Goal: Information Seeking & Learning: Learn about a topic

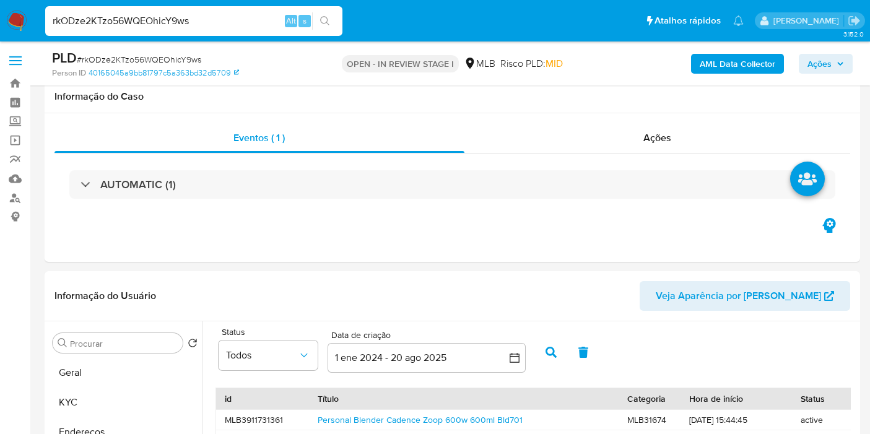
select select "10"
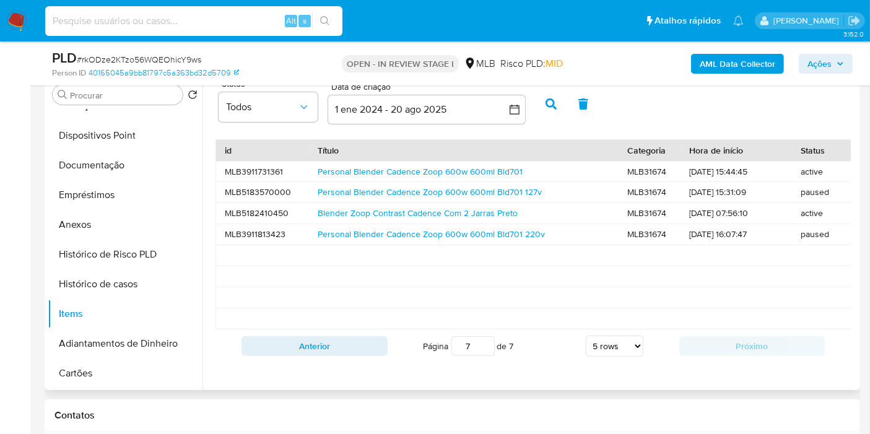
scroll to position [137, 0]
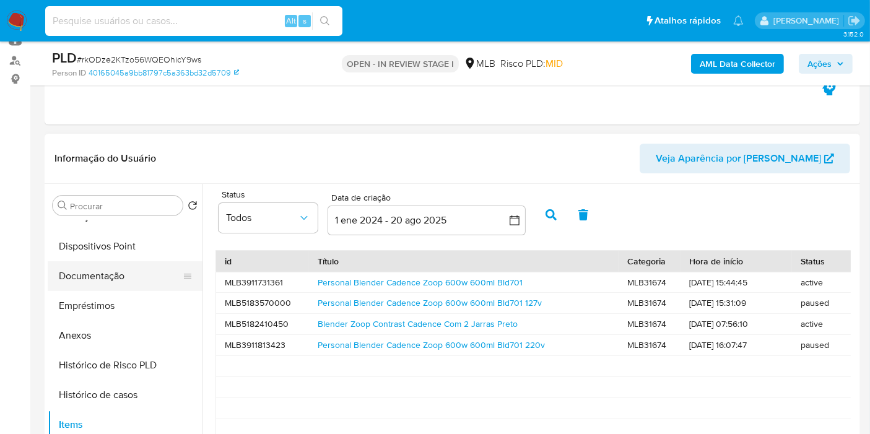
click at [92, 282] on button "Documentação" at bounding box center [120, 276] width 145 height 30
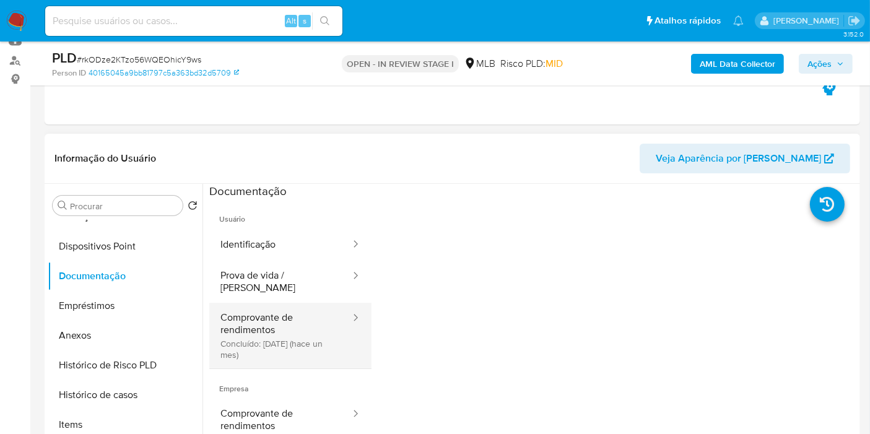
click at [270, 332] on button "Comprovante de rendimentos Concluído: 16/07/2025 (hace un mes)" at bounding box center [280, 336] width 142 height 66
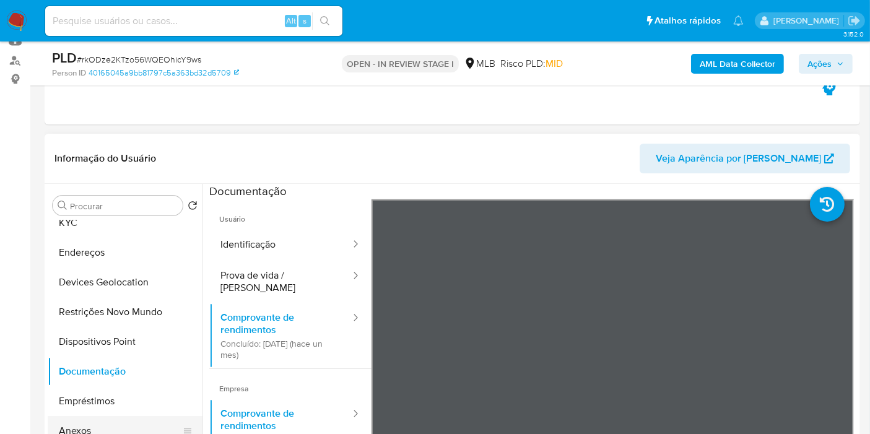
scroll to position [0, 0]
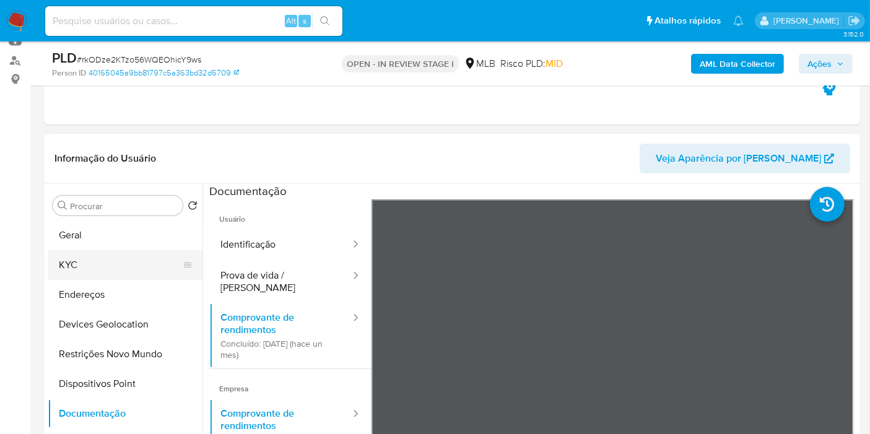
click at [84, 262] on button "KYC" at bounding box center [120, 265] width 145 height 30
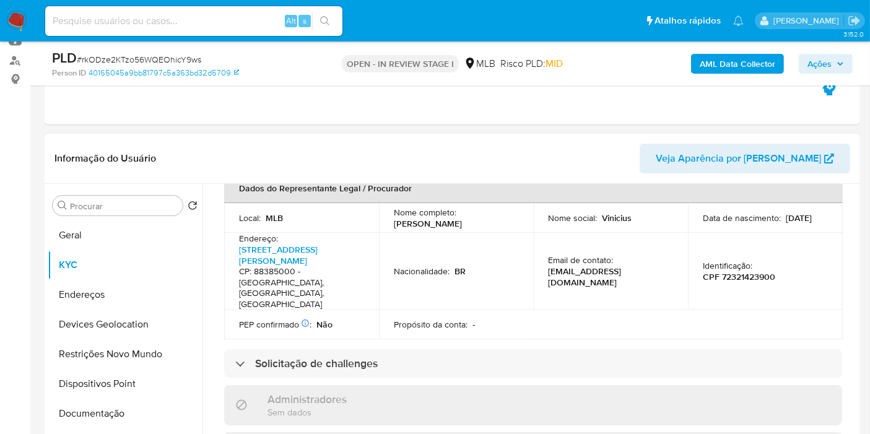
scroll to position [412, 0]
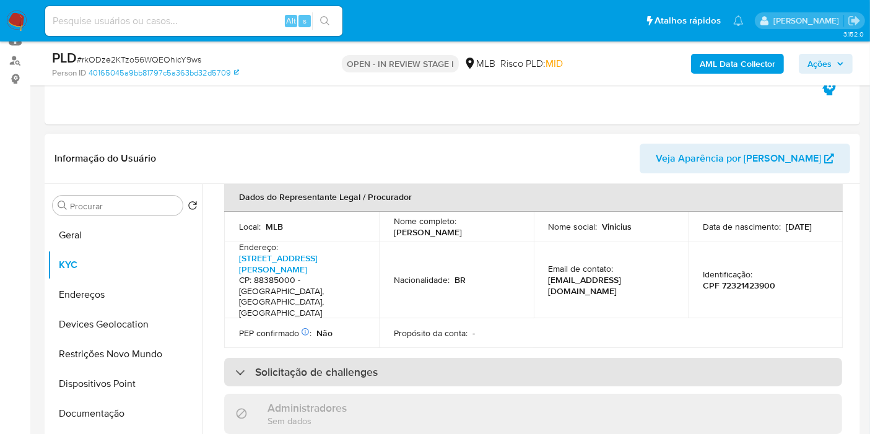
click at [271, 365] on h3 "Solicitação de challenges" at bounding box center [316, 372] width 123 height 14
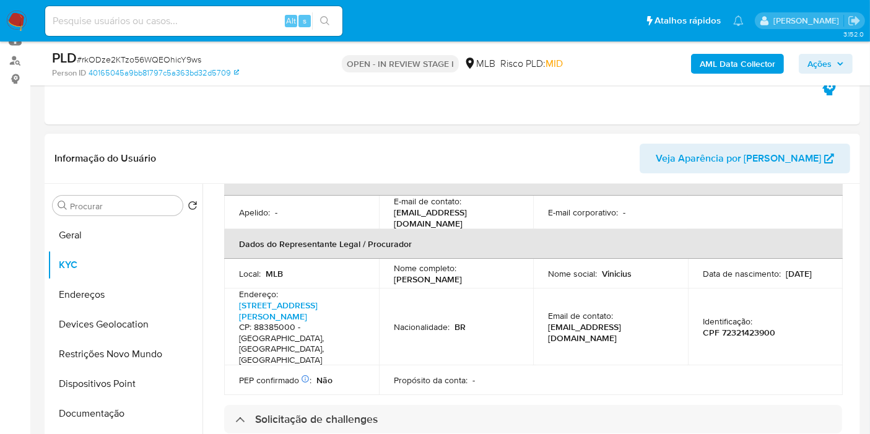
scroll to position [344, 0]
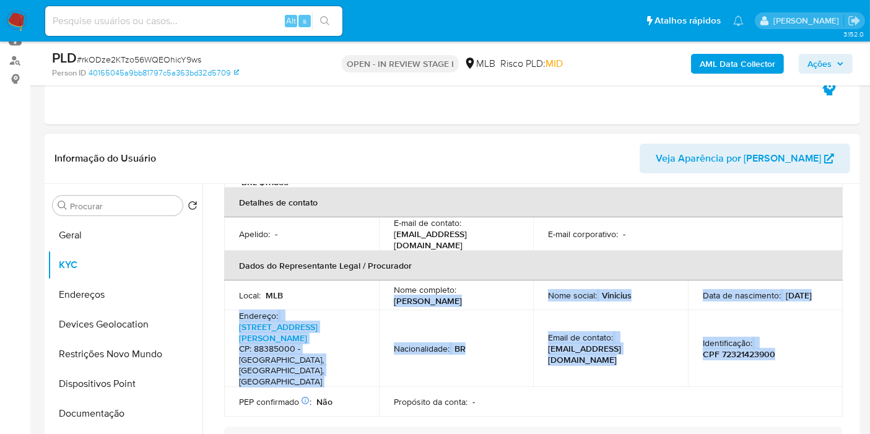
copy tbody "Edi de Souza Saldanha Nome social : Vinicius Data de nascimento : 08/10/1966 En…"
drag, startPoint x: 683, startPoint y: 322, endPoint x: 391, endPoint y: 280, distance: 294.6
click at [391, 280] on tbody "Local : MLB Nome completo : Edi de Souza Saldanha Nome social : Vinicius Data d…" at bounding box center [533, 348] width 618 height 136
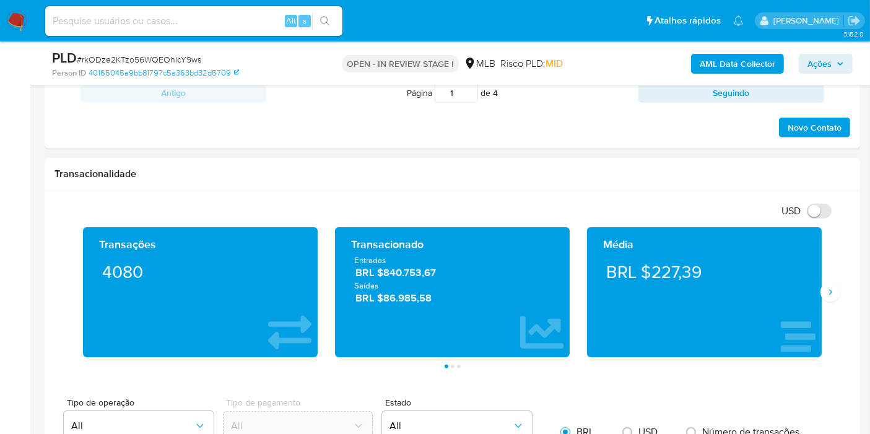
scroll to position [825, 0]
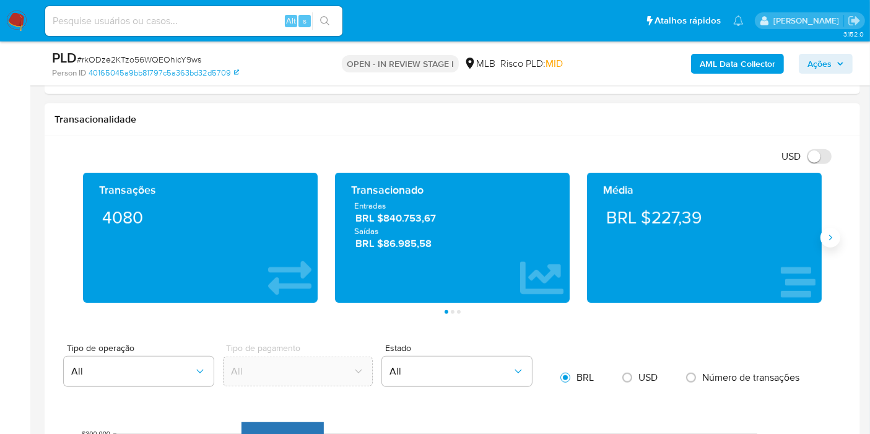
click at [834, 233] on icon "Siguiente" at bounding box center [830, 238] width 10 height 10
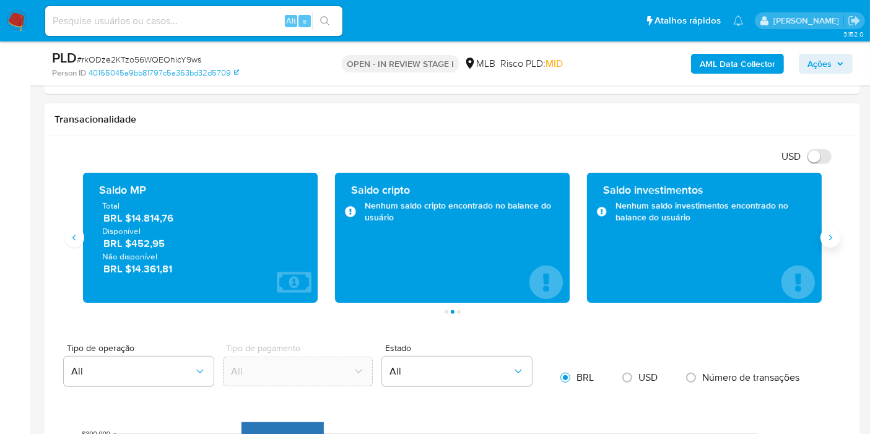
click at [834, 233] on icon "Siguiente" at bounding box center [830, 238] width 10 height 10
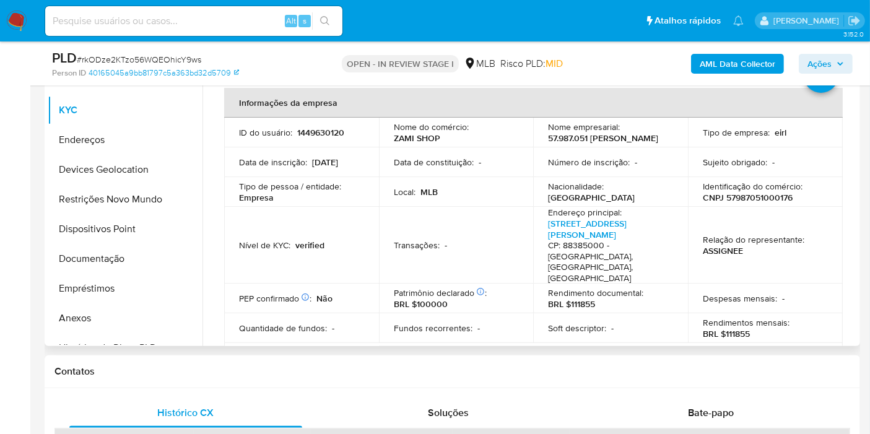
scroll to position [275, 0]
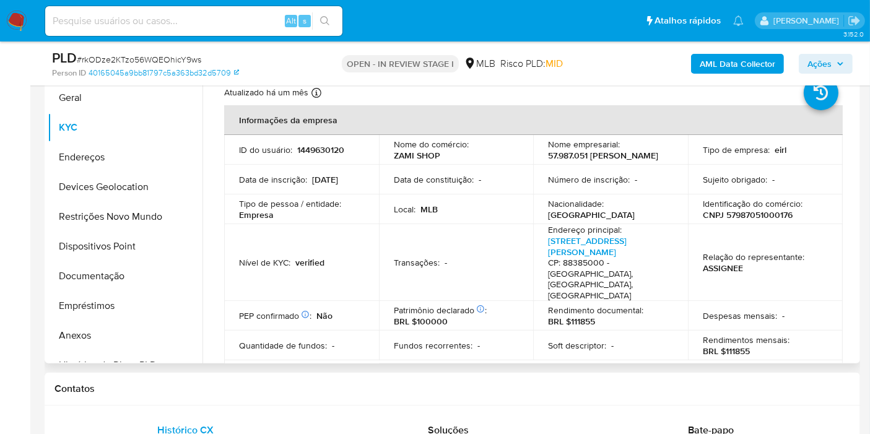
click at [753, 220] on p "CNPJ 57987051000176" at bounding box center [747, 214] width 90 height 11
drag, startPoint x: 700, startPoint y: 293, endPoint x: 761, endPoint y: 222, distance: 93.5
click at [703, 310] on p "Despesas mensais :" at bounding box center [739, 315] width 74 height 11
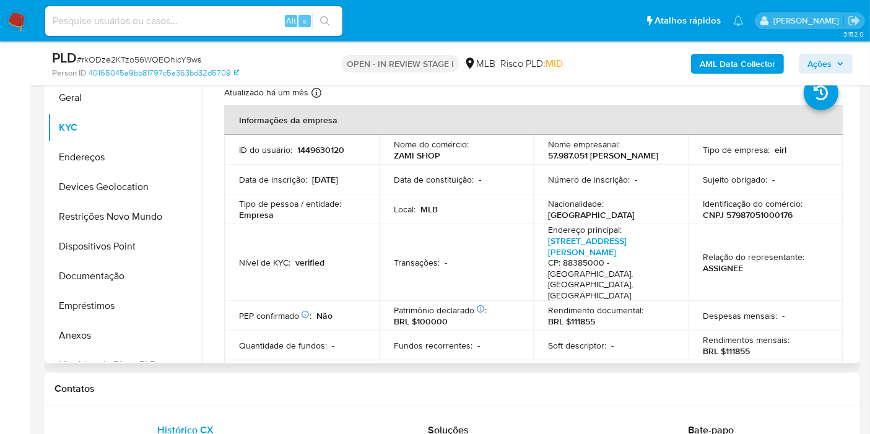
click at [762, 212] on p "CNPJ 57987051000176" at bounding box center [747, 214] width 90 height 11
click at [760, 209] on p "Identificação do comércio :" at bounding box center [752, 203] width 100 height 11
click at [751, 220] on p "CNPJ 57987051000176" at bounding box center [747, 214] width 90 height 11
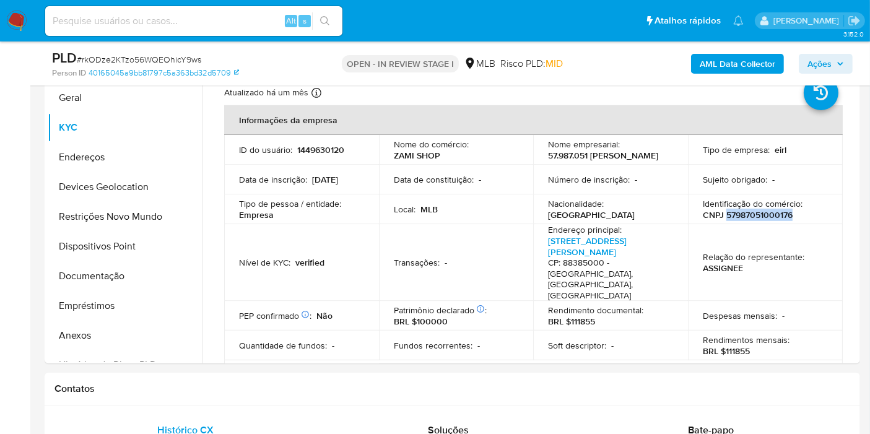
copy p "57987051000176"
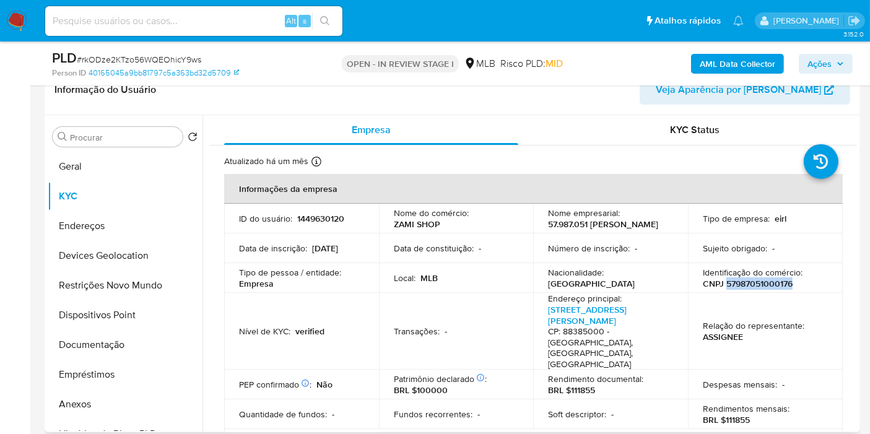
scroll to position [69, 0]
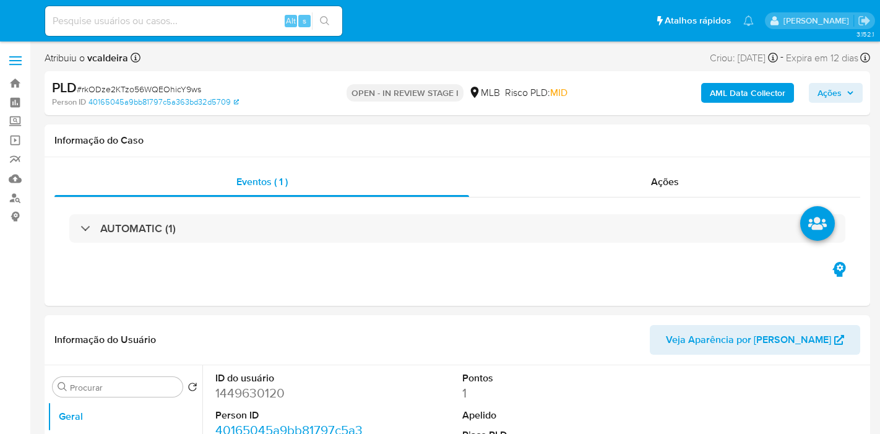
select select "10"
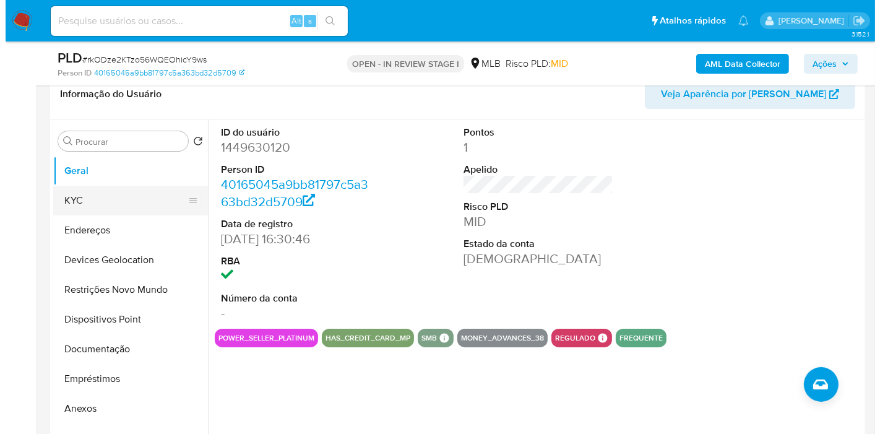
scroll to position [137, 0]
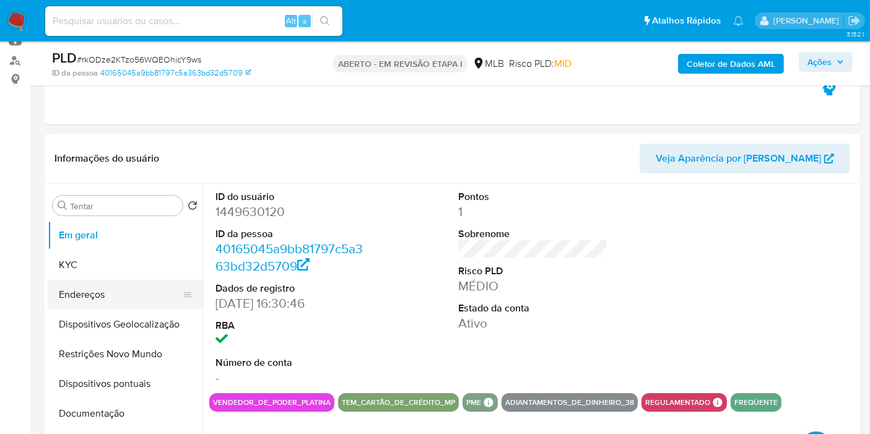
click at [77, 301] on button "Endereços" at bounding box center [120, 295] width 145 height 30
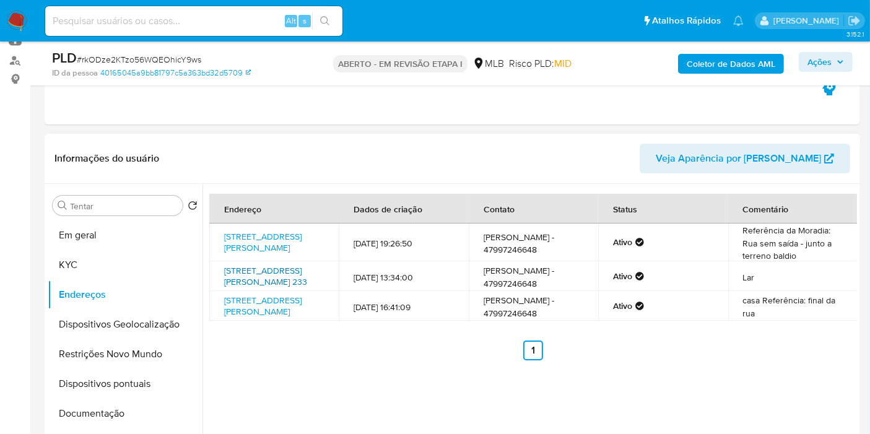
click at [265, 277] on font "Rua Victor Withoshi 233, Jaraguá Do Sul, Santa Catarina, 89253770, Brasil 233" at bounding box center [265, 276] width 83 height 24
click at [271, 246] on font "Rua Cenira Barbosa Viana 41, Penha, Santa Catarina, 88385000, Brasil 41" at bounding box center [262, 242] width 77 height 24
click at [730, 63] on font "Coletor de Dados AML" at bounding box center [730, 64] width 89 height 20
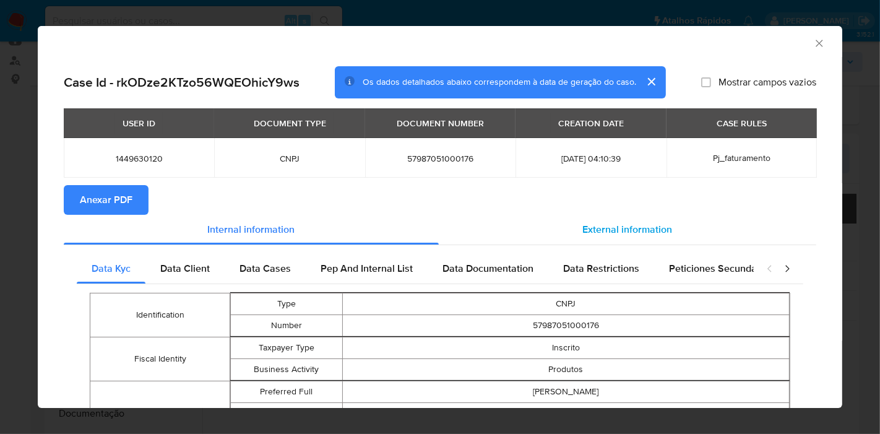
click at [629, 226] on span "External information" at bounding box center [628, 229] width 90 height 14
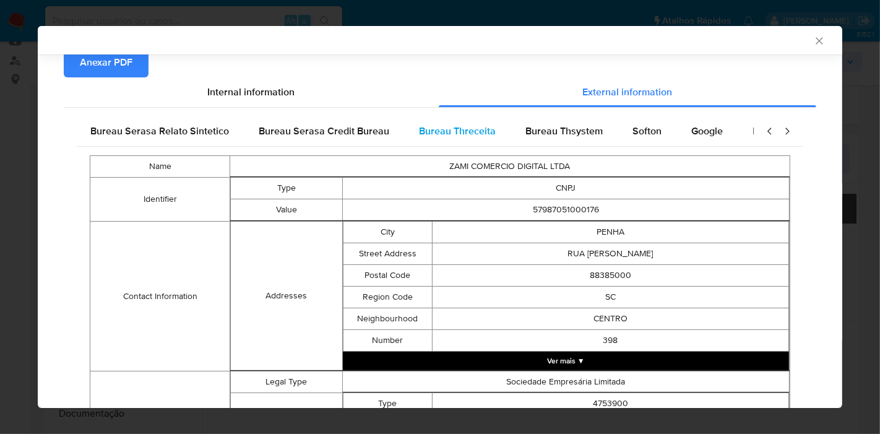
scroll to position [0, 418]
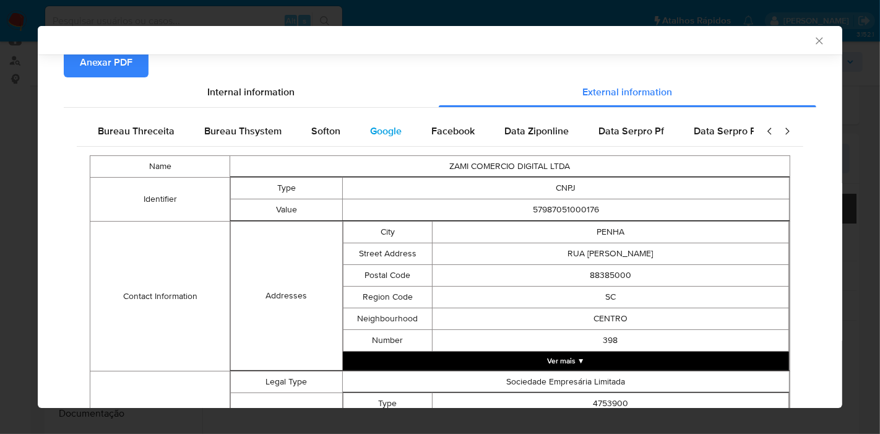
click at [373, 130] on span "Google" at bounding box center [386, 131] width 32 height 14
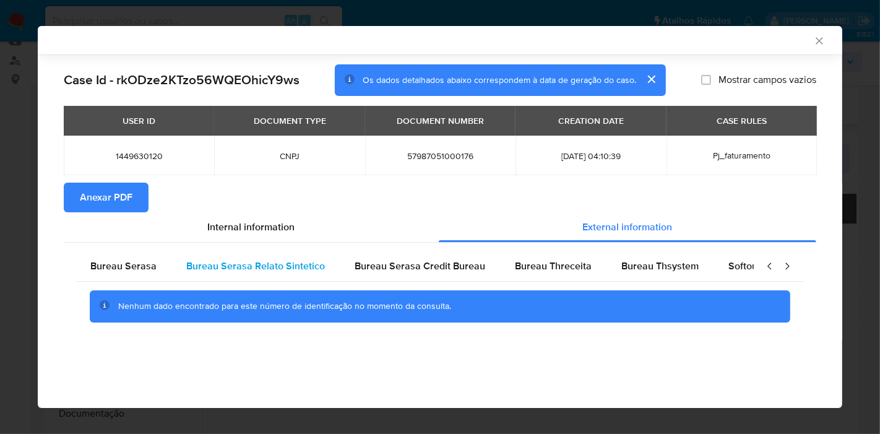
scroll to position [0, 0]
click at [132, 269] on span "Bureau Serasa" at bounding box center [125, 266] width 66 height 14
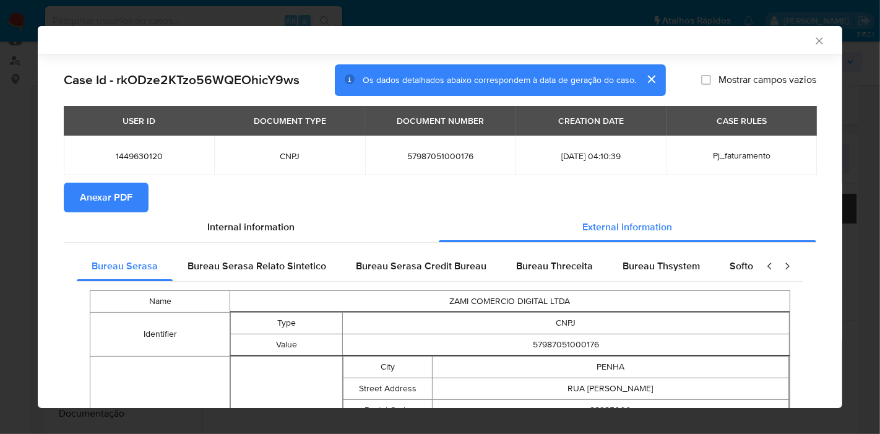
drag, startPoint x: 366, startPoint y: 196, endPoint x: 408, endPoint y: 93, distance: 110.7
click at [366, 196] on section "Anexar PDF" at bounding box center [440, 198] width 753 height 30
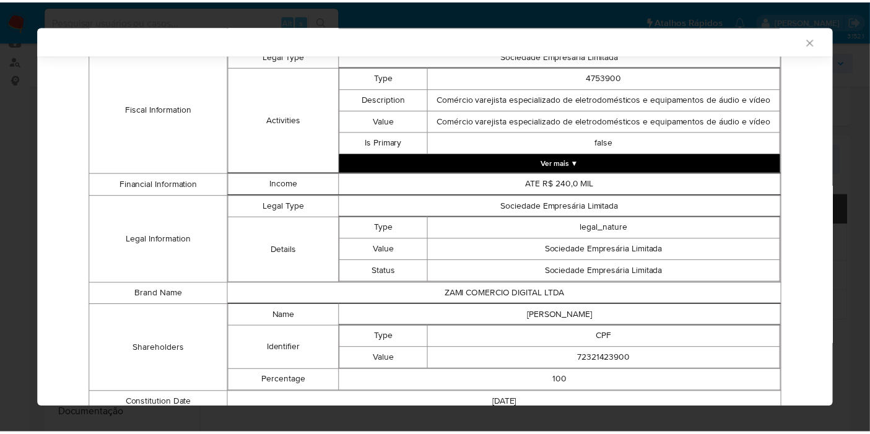
scroll to position [512, 0]
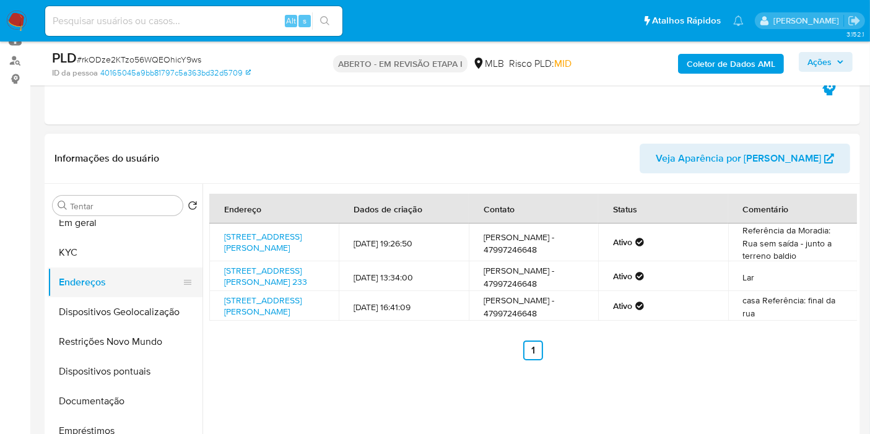
scroll to position [0, 0]
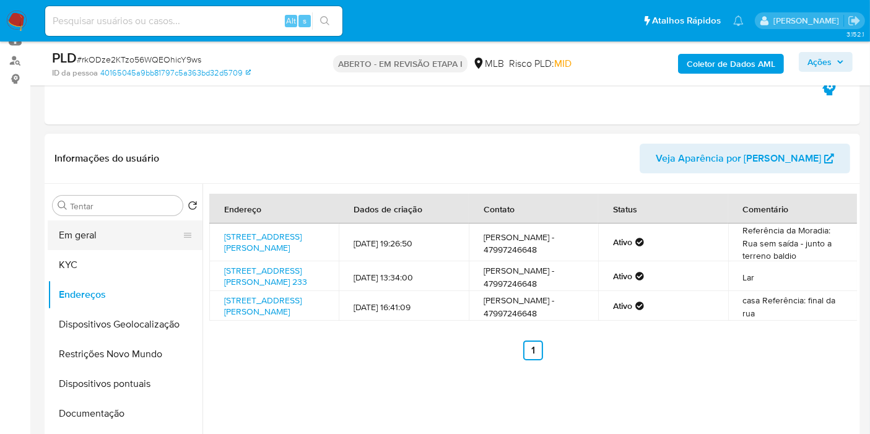
click at [100, 230] on button "Em geral" at bounding box center [120, 235] width 145 height 30
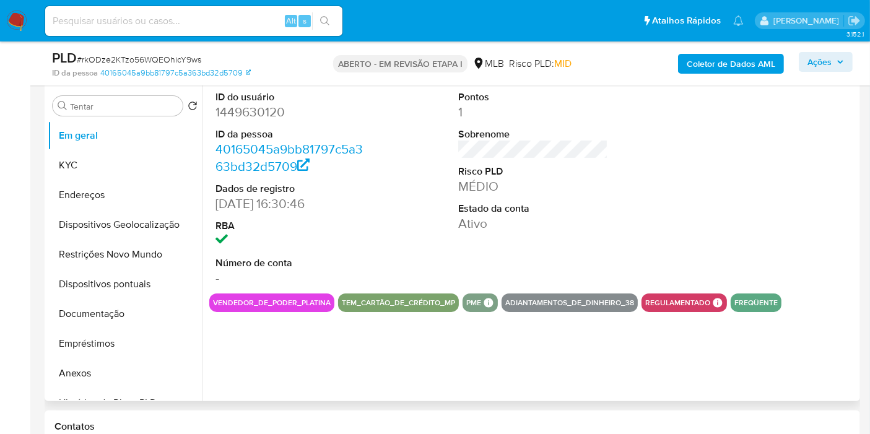
scroll to position [206, 0]
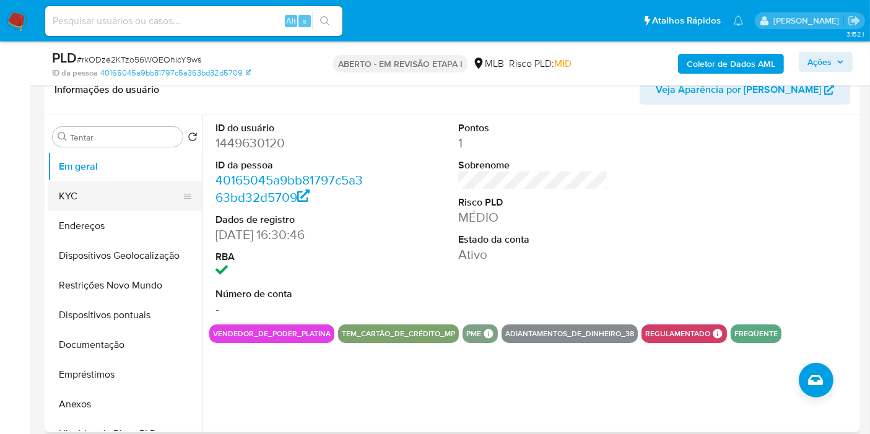
click at [104, 192] on button "KYC" at bounding box center [120, 196] width 145 height 30
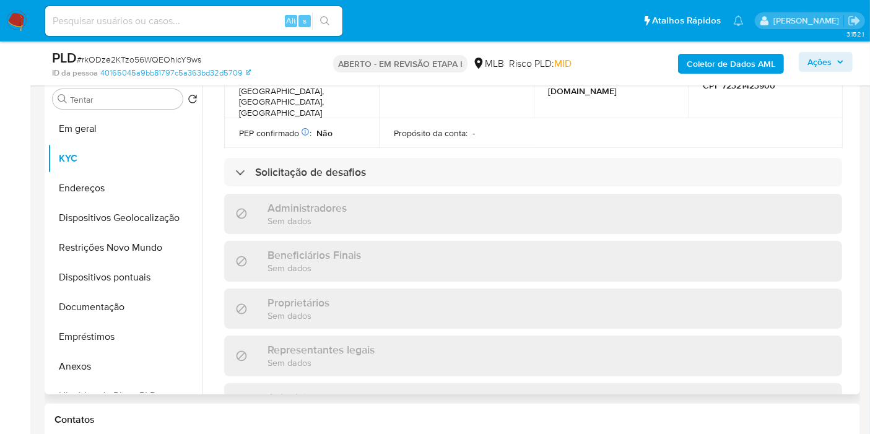
scroll to position [491, 0]
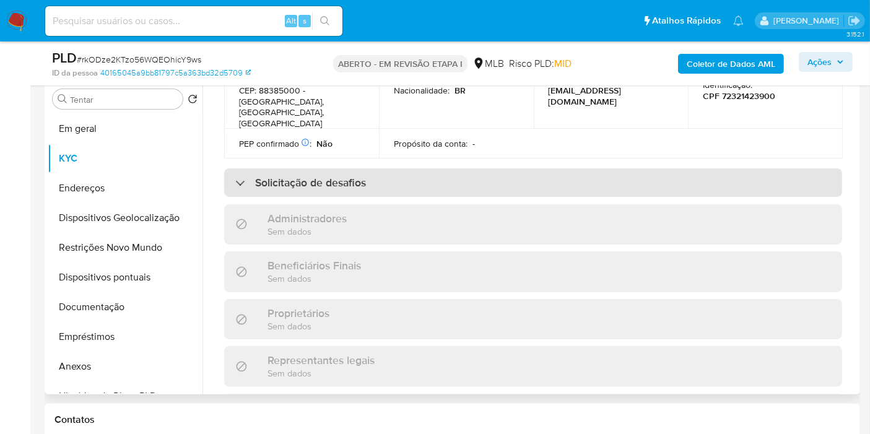
click at [367, 168] on div "Solicitação de desafios" at bounding box center [533, 182] width 618 height 28
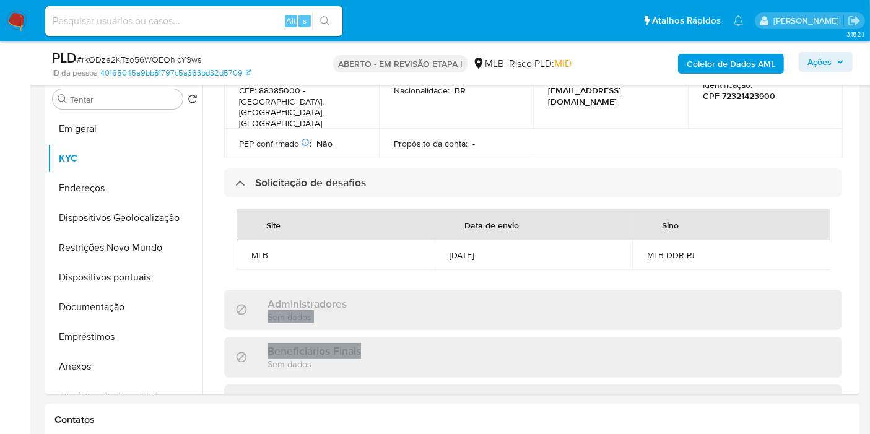
drag, startPoint x: 857, startPoint y: 277, endPoint x: 860, endPoint y: 300, distance: 23.1
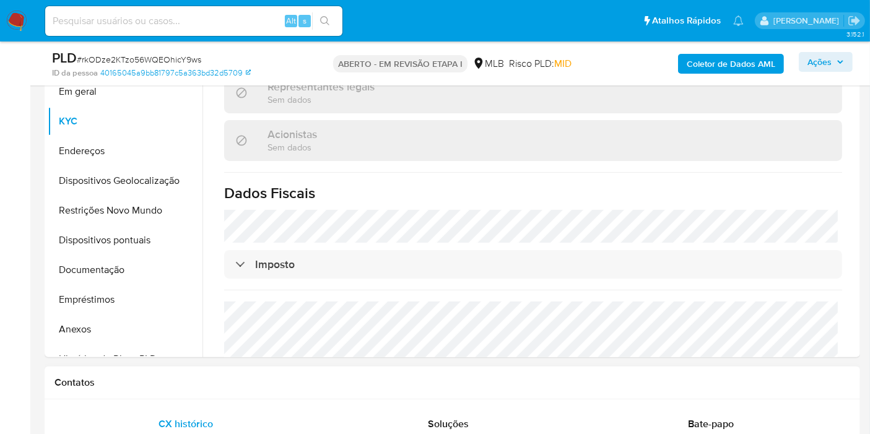
scroll to position [244, 0]
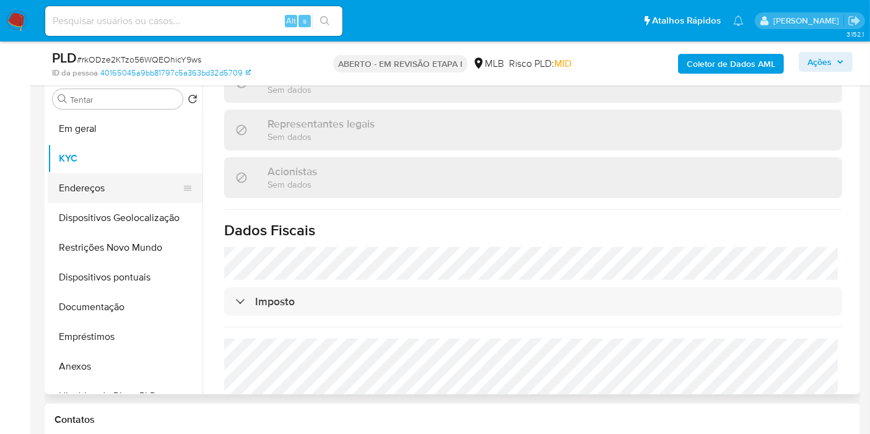
click at [99, 175] on button "Endereços" at bounding box center [120, 188] width 145 height 30
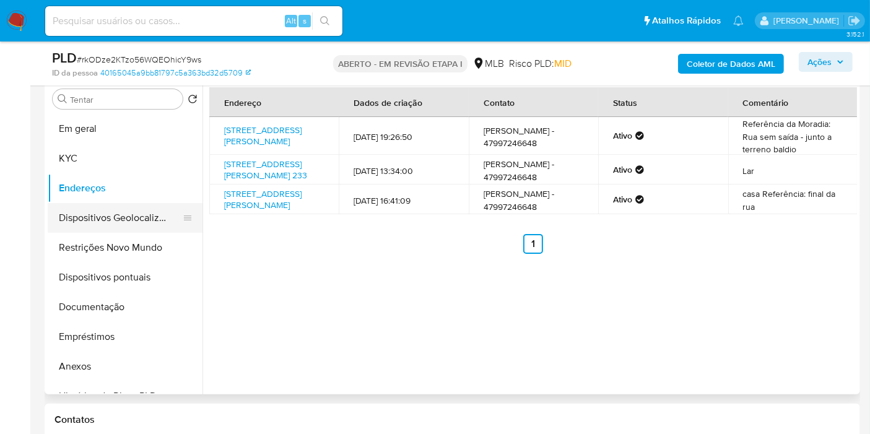
click at [125, 214] on button "Dispositivos Geolocalização" at bounding box center [120, 218] width 145 height 30
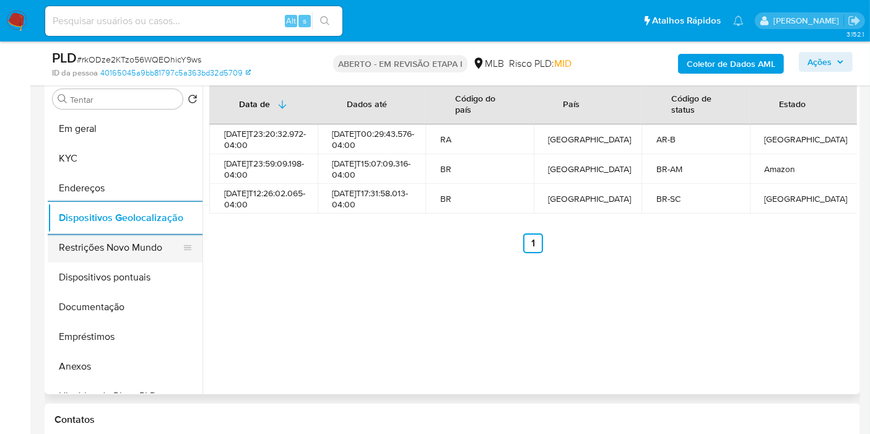
click at [119, 247] on button "Restrições Novo Mundo" at bounding box center [120, 248] width 145 height 30
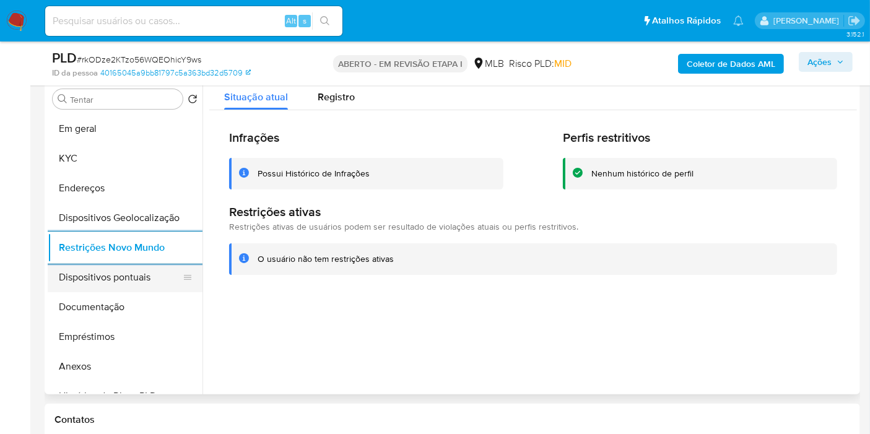
click at [141, 273] on button "Dispositivos pontuais" at bounding box center [120, 277] width 145 height 30
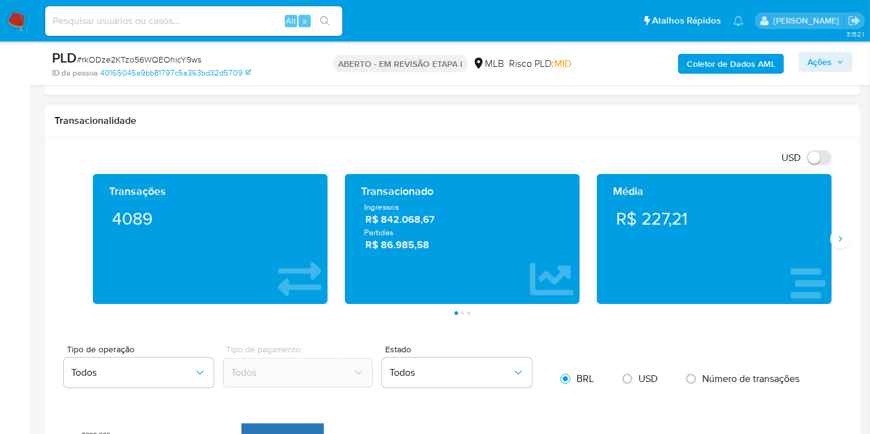
scroll to position [863, 0]
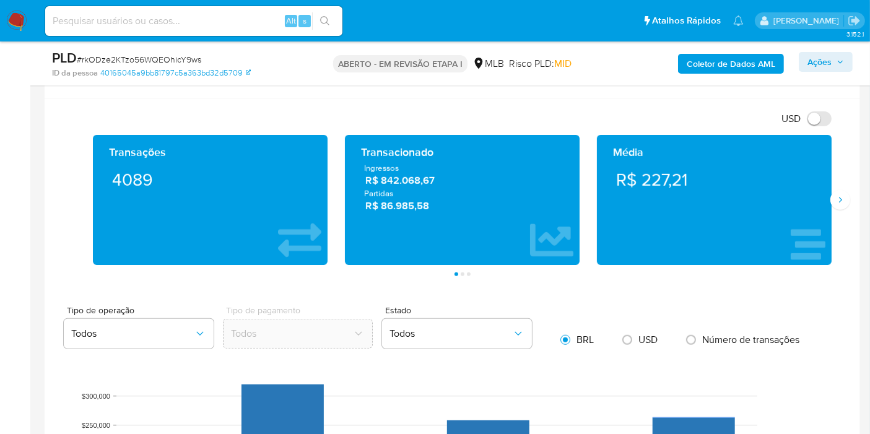
drag, startPoint x: 700, startPoint y: 183, endPoint x: 620, endPoint y: 171, distance: 81.3
click at [641, 181] on div "R$ 227,21" at bounding box center [714, 179] width 215 height 35
click at [840, 63] on icon "button" at bounding box center [839, 61] width 7 height 7
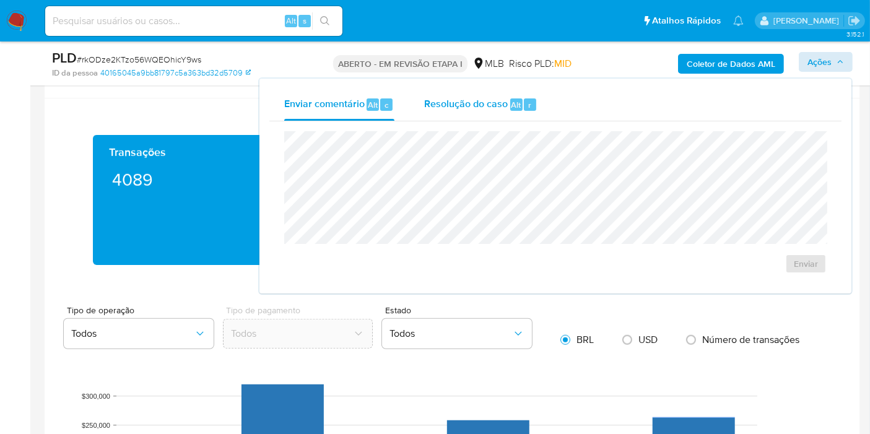
click at [477, 113] on div "Resolução do caso Alt r" at bounding box center [480, 105] width 113 height 32
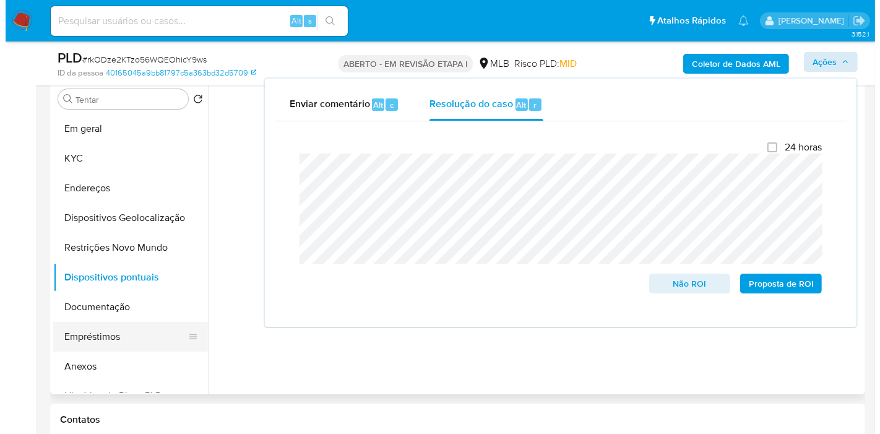
scroll to position [275, 0]
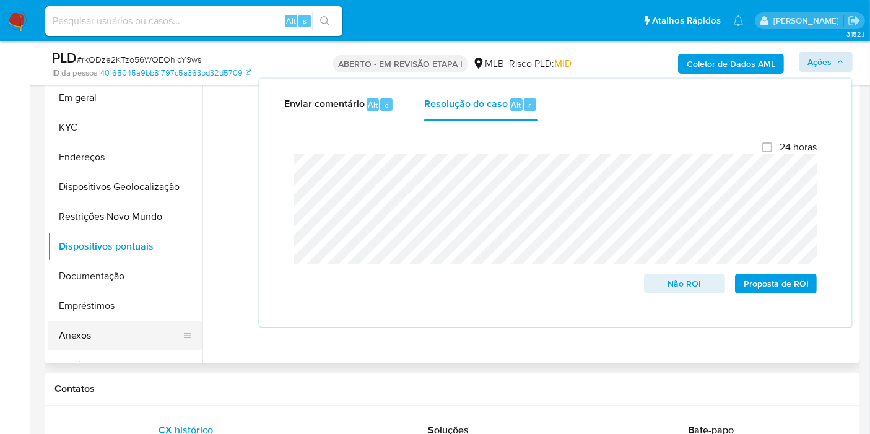
click at [83, 335] on button "Anexos" at bounding box center [120, 336] width 145 height 30
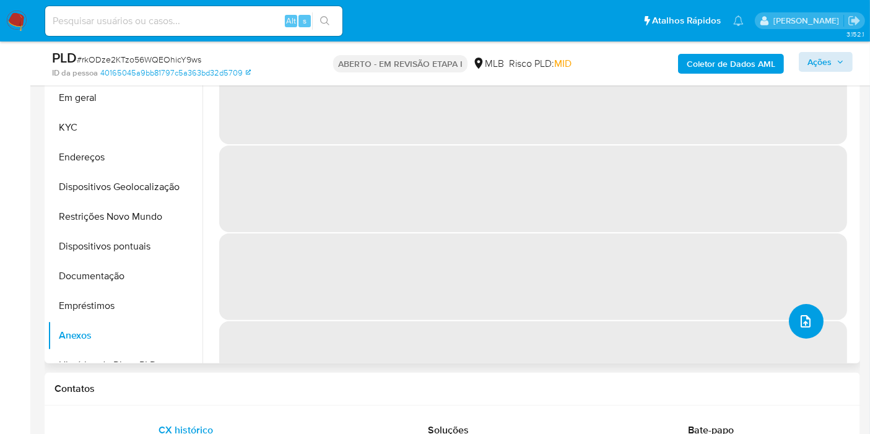
click at [800, 319] on icon "upload de arquivo" at bounding box center [805, 321] width 15 height 15
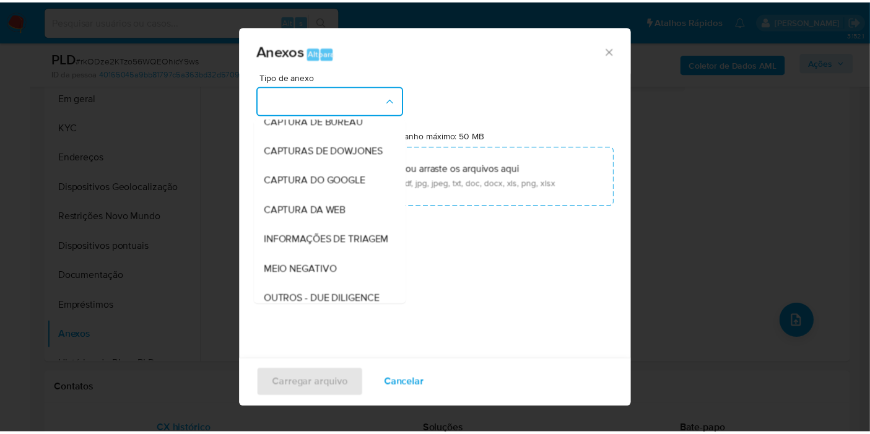
scroll to position [0, 0]
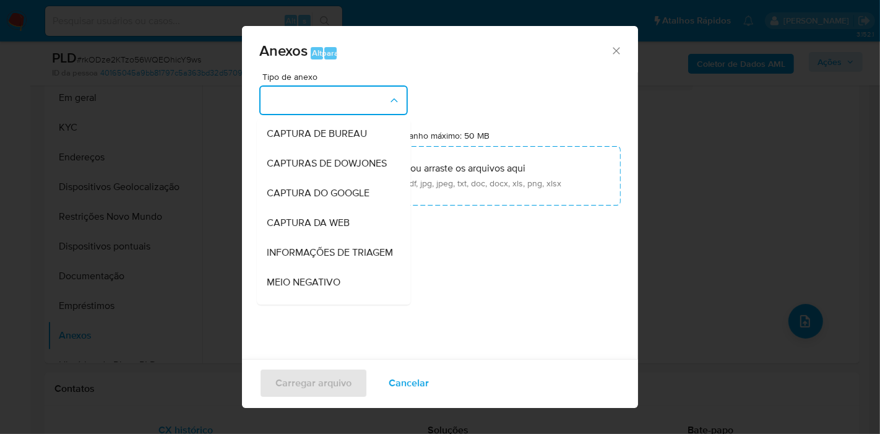
click at [218, 163] on div "Anexos Alt para Tipo de anexo CAPTURA DE BUREAU CAPTURAS DE DOWJONES CAPTURA DO…" at bounding box center [440, 217] width 880 height 434
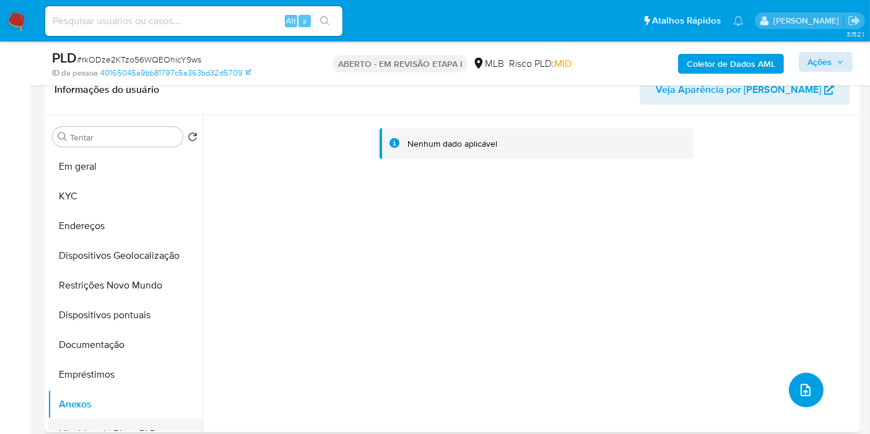
scroll to position [206, 0]
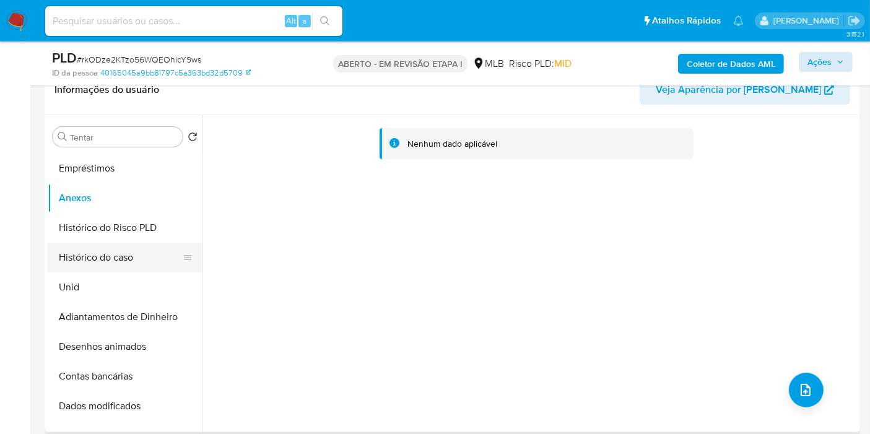
click at [116, 256] on button "Histórico do caso" at bounding box center [120, 258] width 145 height 30
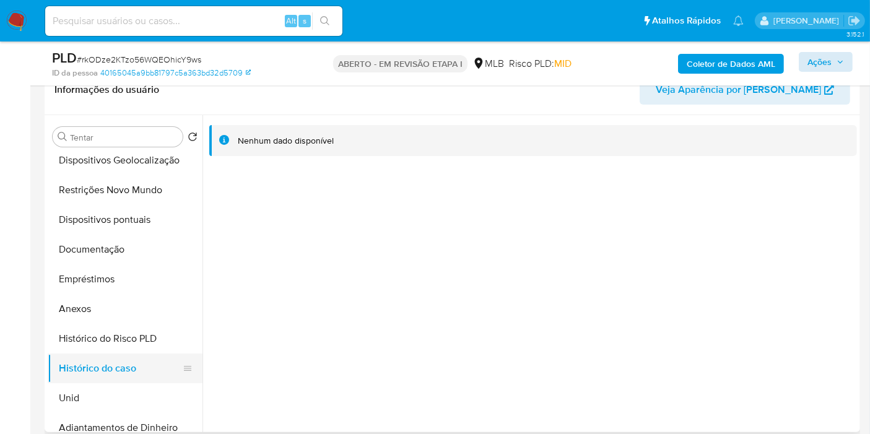
scroll to position [0, 0]
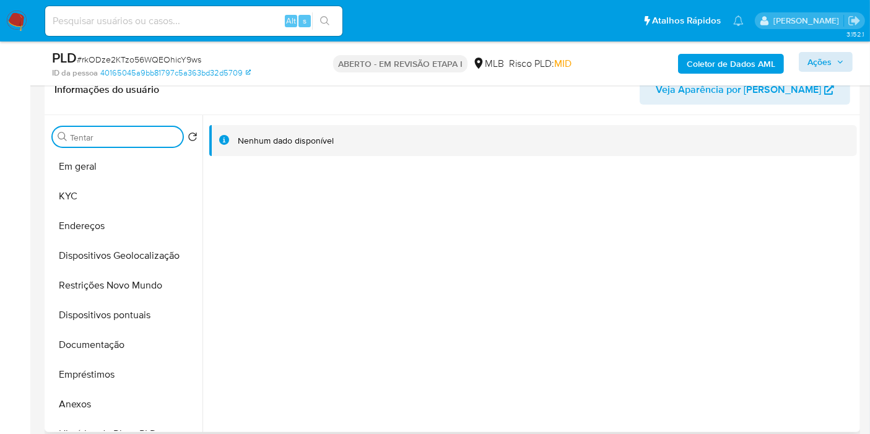
click at [118, 135] on input "Tentar" at bounding box center [124, 137] width 108 height 11
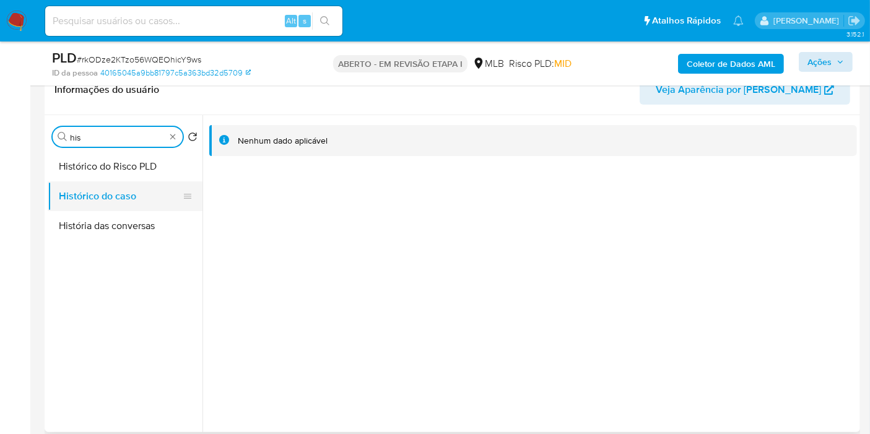
type input "his"
click at [111, 204] on button "Histórico do caso" at bounding box center [120, 196] width 145 height 30
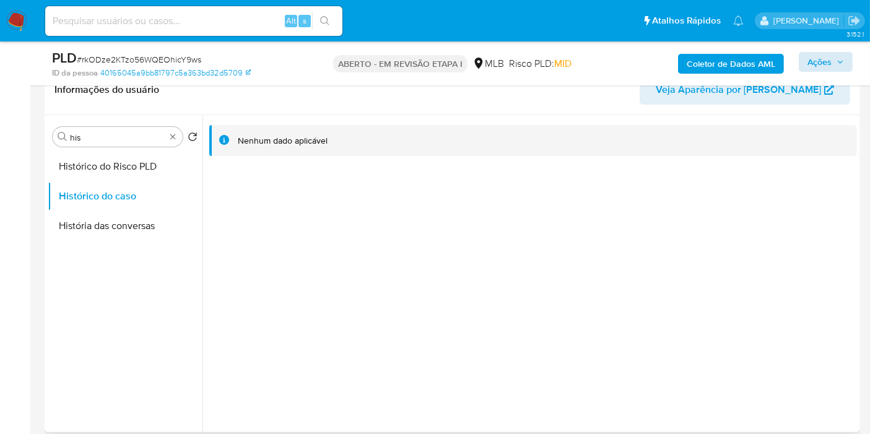
click at [386, 243] on div at bounding box center [529, 273] width 654 height 317
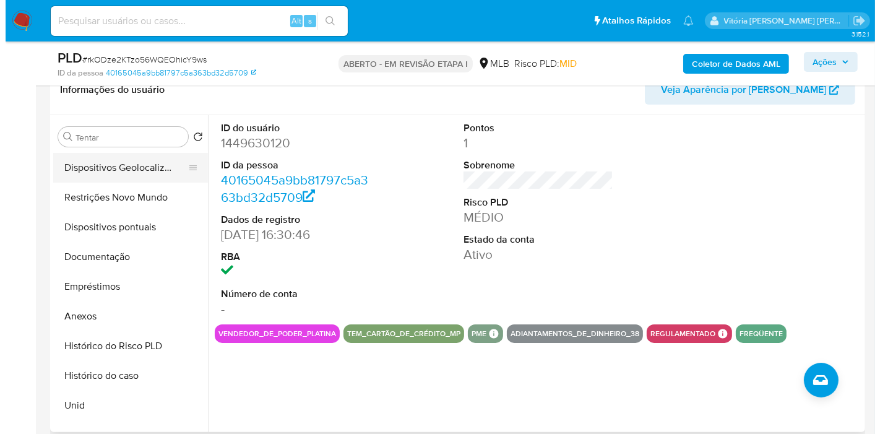
scroll to position [206, 0]
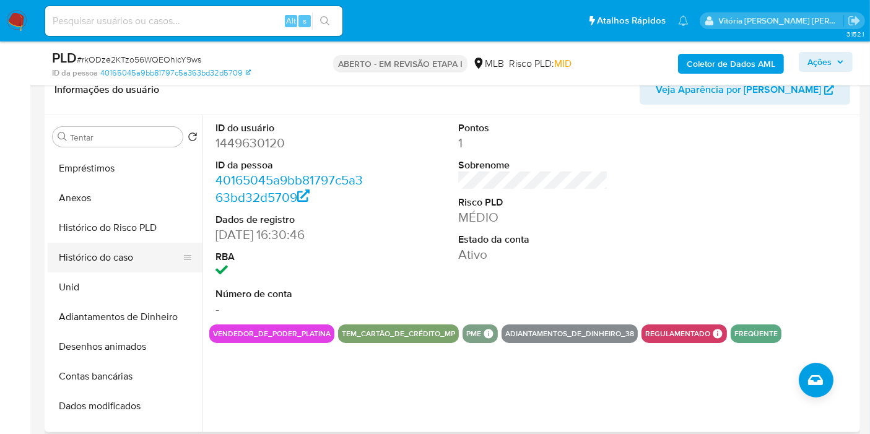
click at [126, 259] on button "Histórico do caso" at bounding box center [120, 258] width 145 height 30
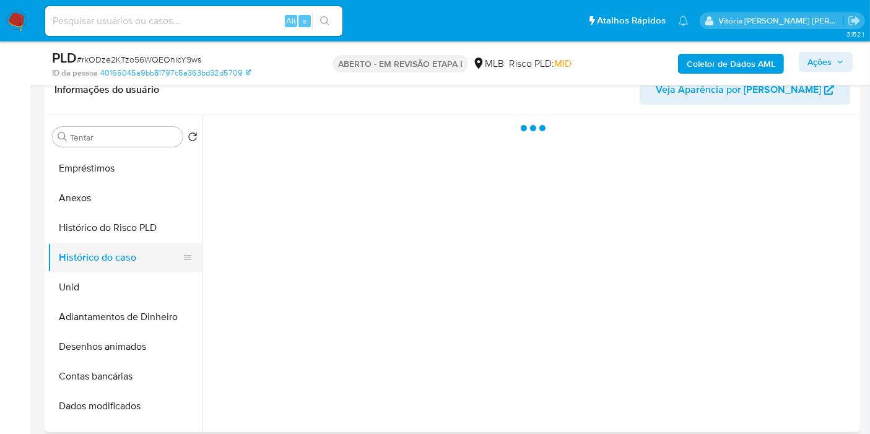
select select "10"
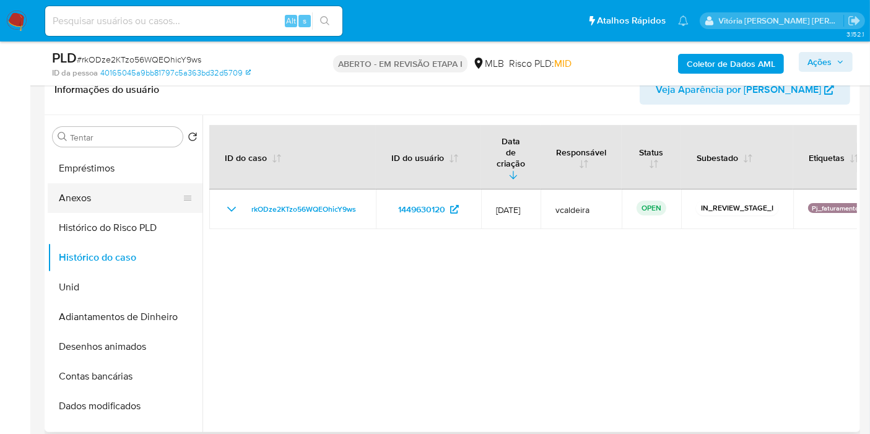
click at [72, 201] on button "Anexos" at bounding box center [120, 198] width 145 height 30
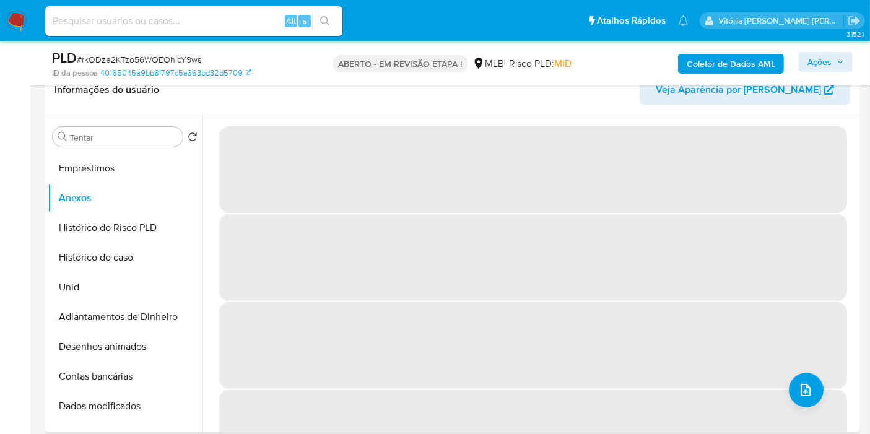
click at [783, 391] on span "‌" at bounding box center [533, 433] width 628 height 87
click at [791, 382] on button "upload de arquivo" at bounding box center [806, 390] width 35 height 35
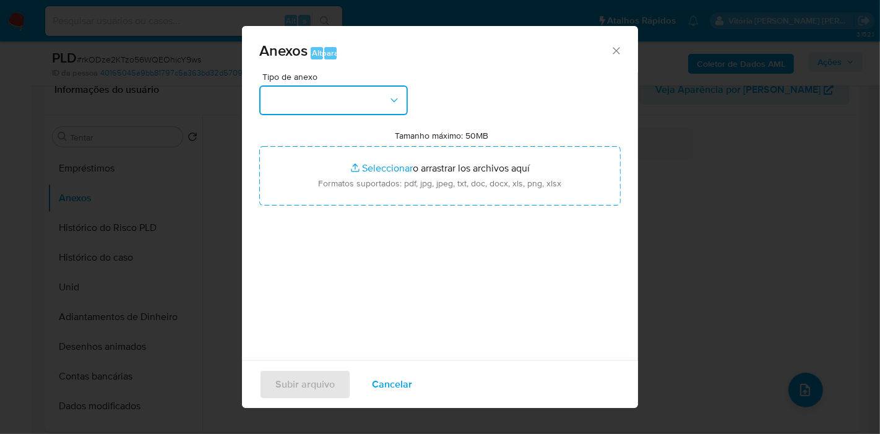
click at [353, 86] on button "button" at bounding box center [333, 100] width 149 height 30
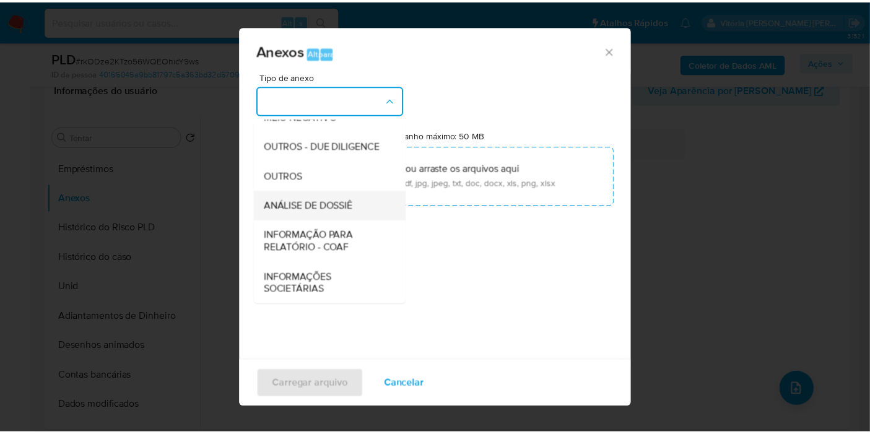
scroll to position [12, 0]
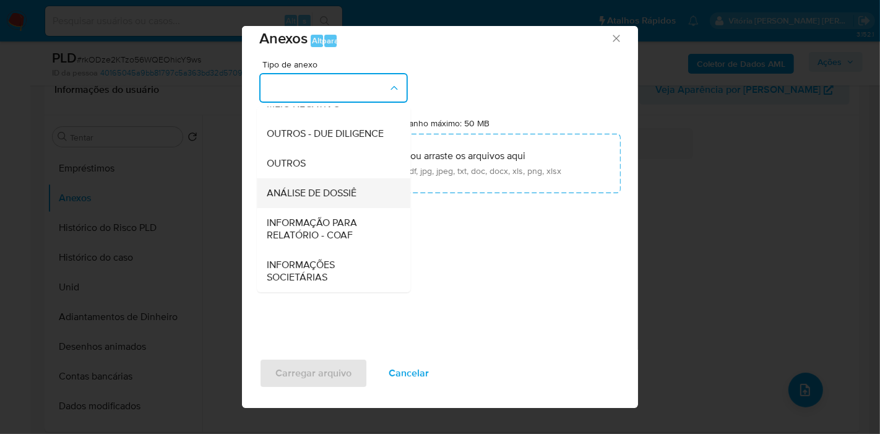
click at [329, 198] on font "ANÁLISE DE DOSSIÊ" at bounding box center [312, 193] width 90 height 14
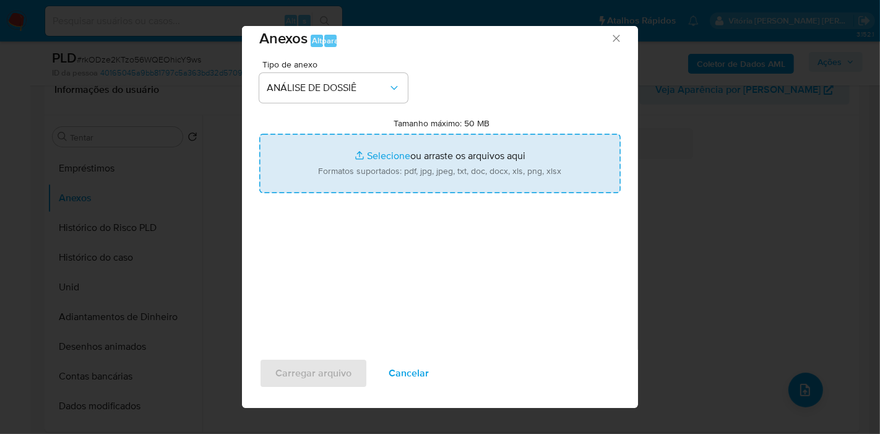
type input "C:\fakepath\SAR XXX_XX - CNPJ 57987051000176 - 57.987.051 VINICIUS SALDANHA DE …"
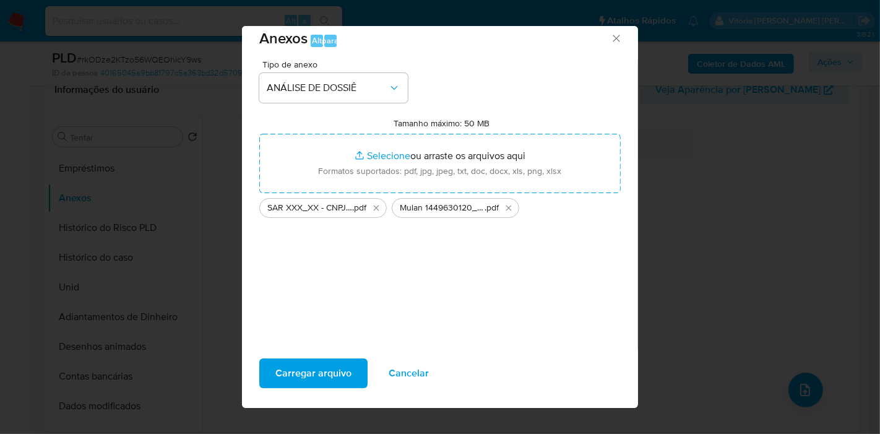
click at [331, 378] on font "Carregar arquivo" at bounding box center [313, 373] width 76 height 30
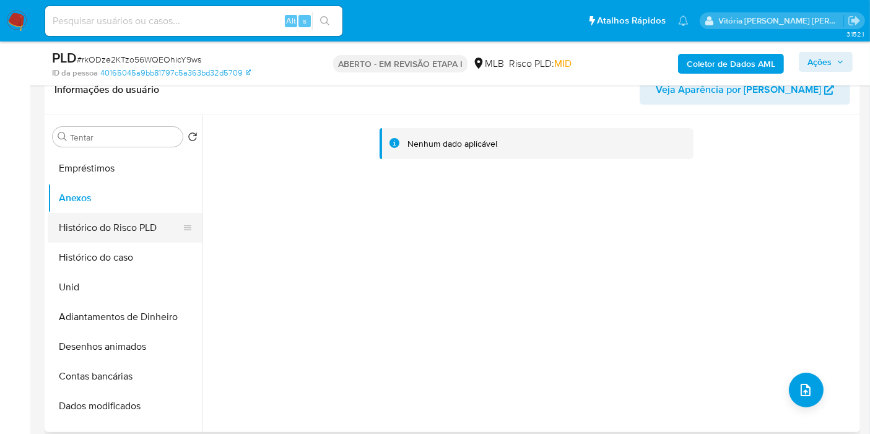
click at [94, 229] on button "Histórico do Risco PLD" at bounding box center [120, 228] width 145 height 30
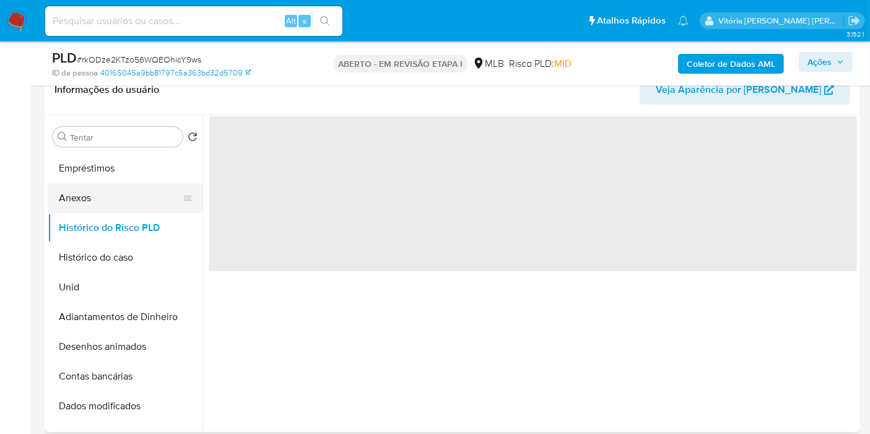
click at [95, 204] on button "Anexos" at bounding box center [120, 198] width 145 height 30
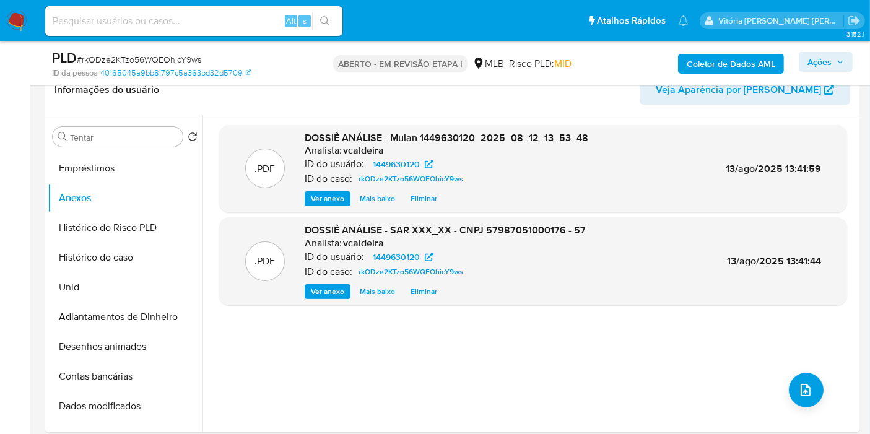
click at [830, 59] on font "Ações" at bounding box center [819, 62] width 24 height 20
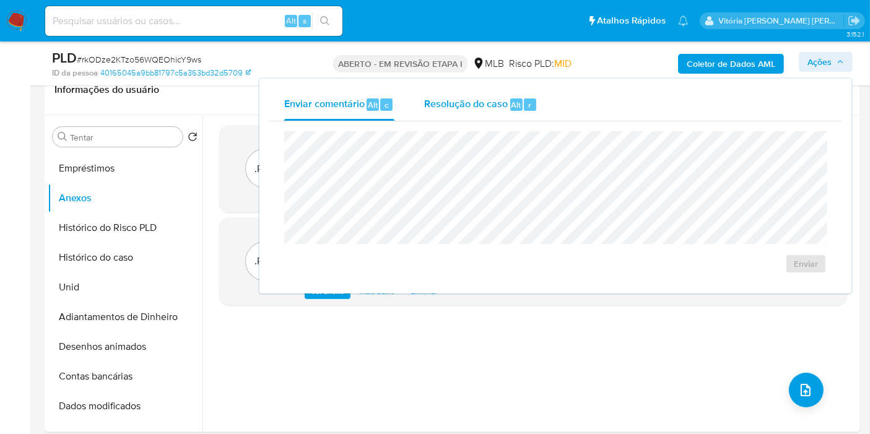
click at [452, 108] on font "Resolução do caso" at bounding box center [466, 104] width 84 height 14
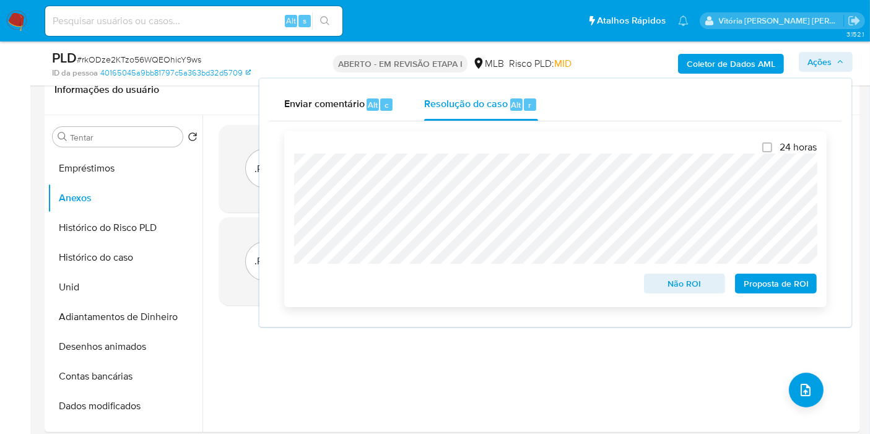
click at [785, 282] on font "Proposta de ROI" at bounding box center [775, 284] width 65 height 20
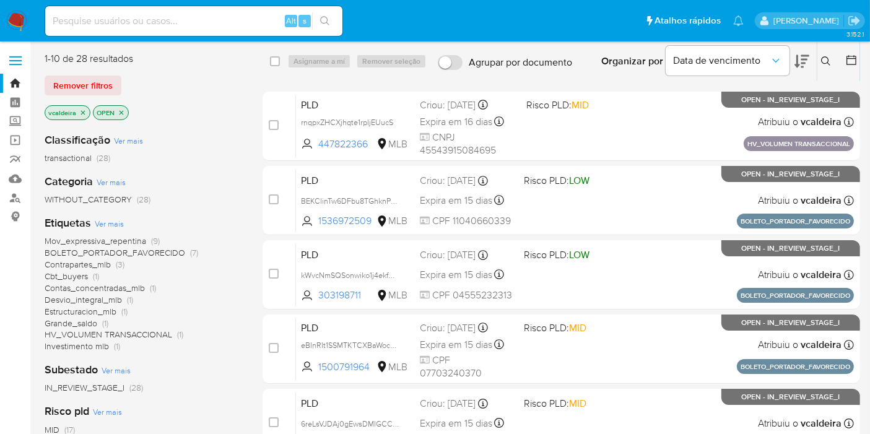
click at [173, 20] on input at bounding box center [193, 21] width 297 height 16
paste input "dkPv6bTuzpxoUKXPDt3plY6R"
type input "dkPv6bTuzpxoUKXPDt3plY6R"
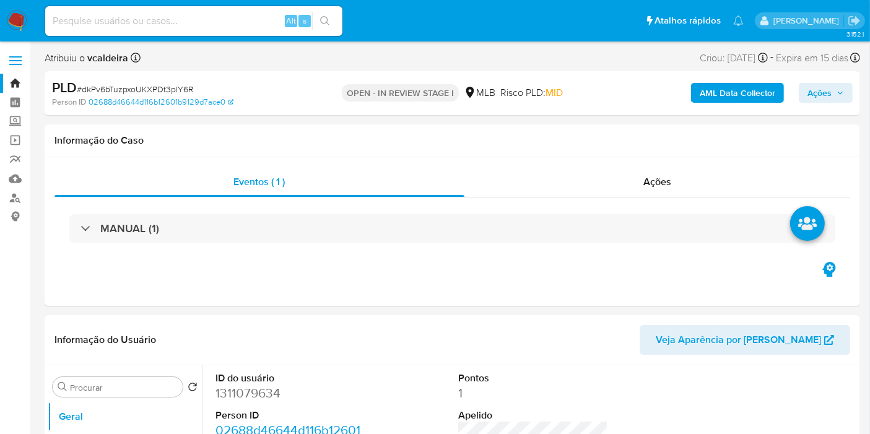
select select "10"
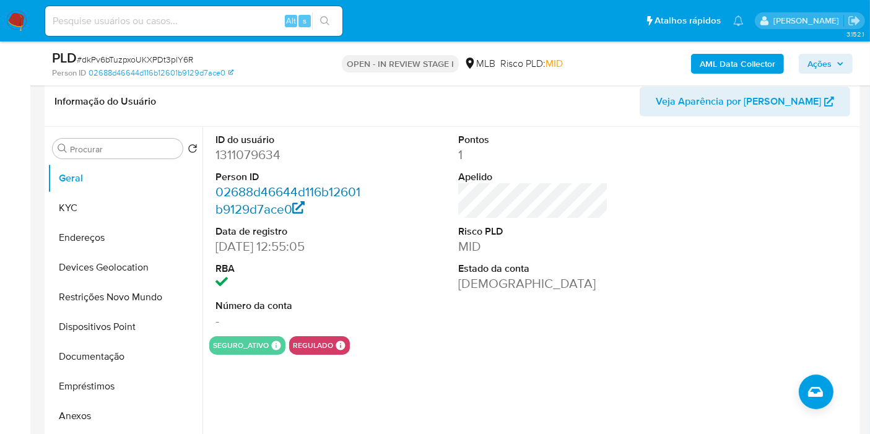
scroll to position [206, 0]
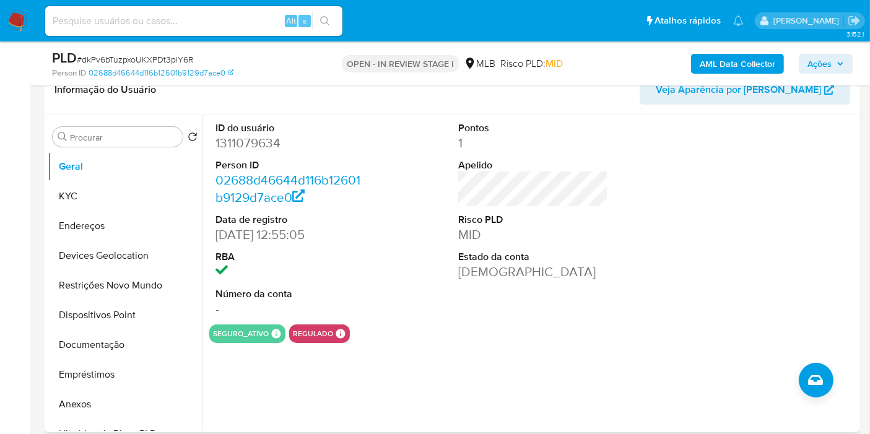
click at [248, 144] on dd "1311079634" at bounding box center [290, 142] width 150 height 17
copy dd "1311079634"
click at [108, 353] on button "Documentação" at bounding box center [120, 345] width 145 height 30
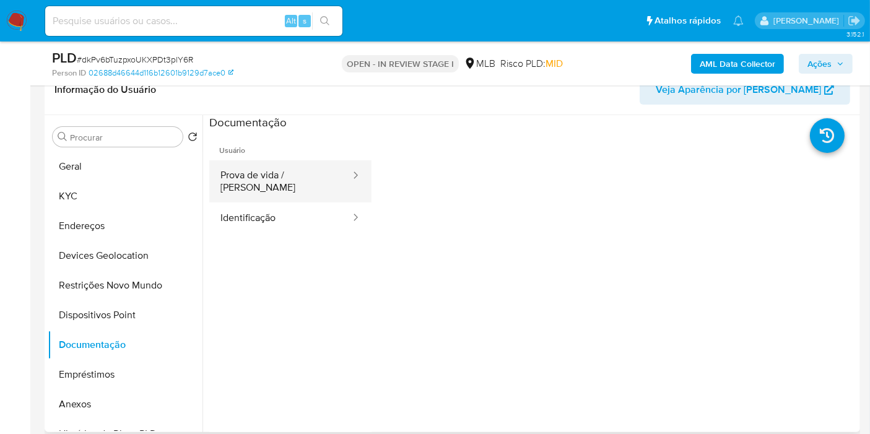
click at [308, 170] on button "Prova de vida / Selfie" at bounding box center [280, 181] width 142 height 42
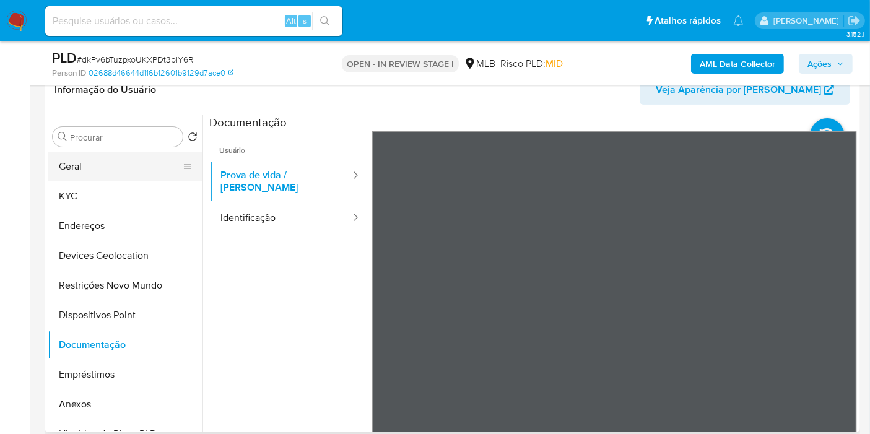
click at [124, 166] on button "Geral" at bounding box center [120, 167] width 145 height 30
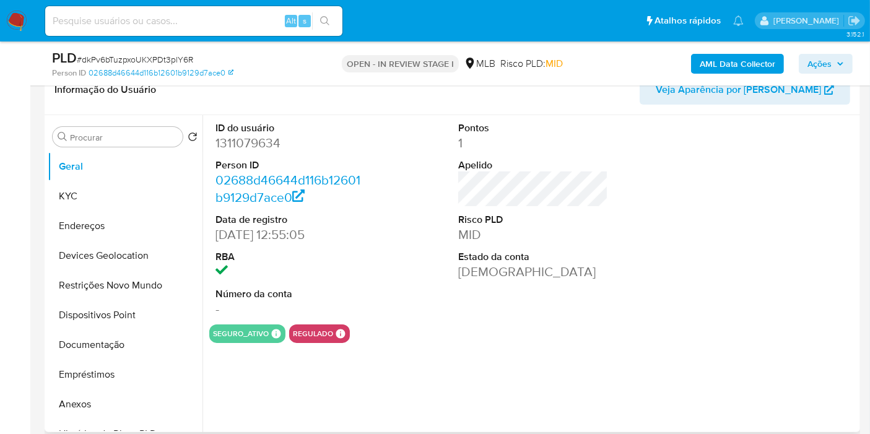
click at [261, 150] on dd "1311079634" at bounding box center [290, 142] width 150 height 17
copy dd "1311079634"
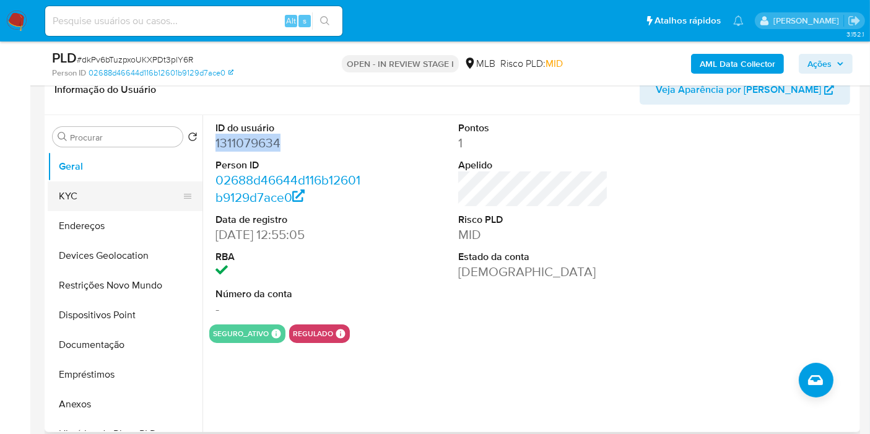
click at [81, 197] on button "KYC" at bounding box center [120, 196] width 145 height 30
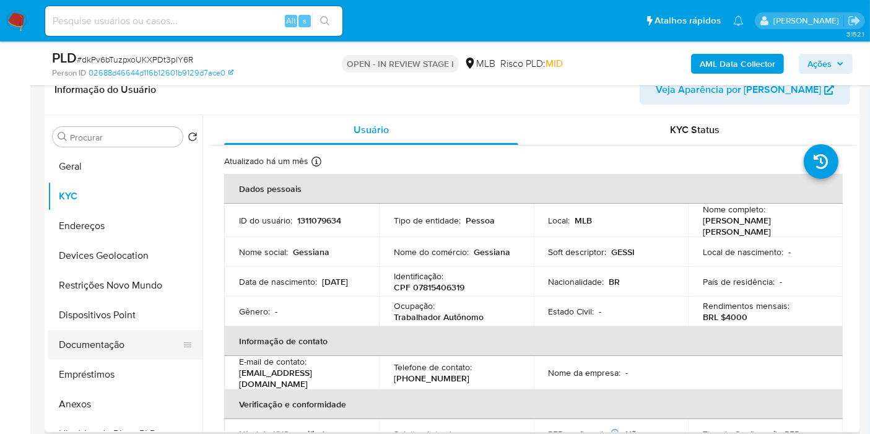
click at [113, 337] on button "Documentação" at bounding box center [120, 345] width 145 height 30
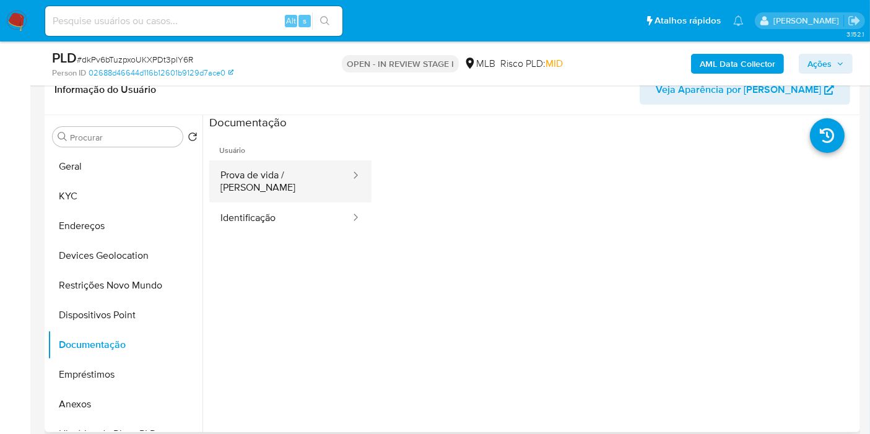
click at [314, 181] on button "Prova de vida / Selfie" at bounding box center [280, 181] width 142 height 42
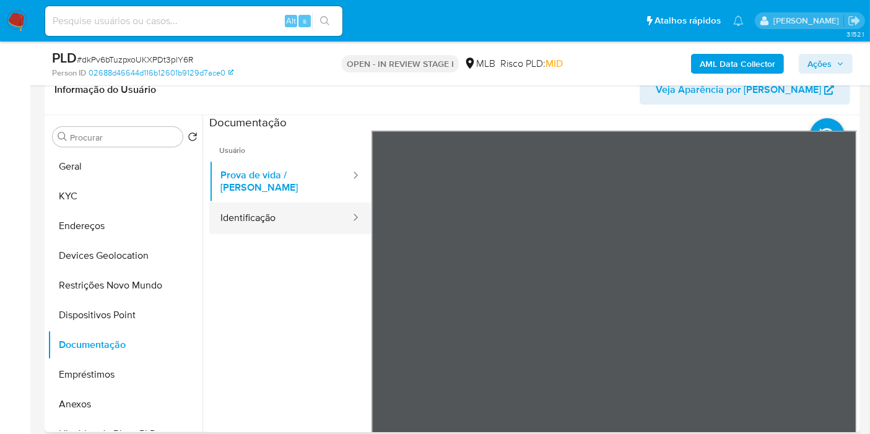
click at [326, 202] on button "Identificação" at bounding box center [280, 218] width 142 height 32
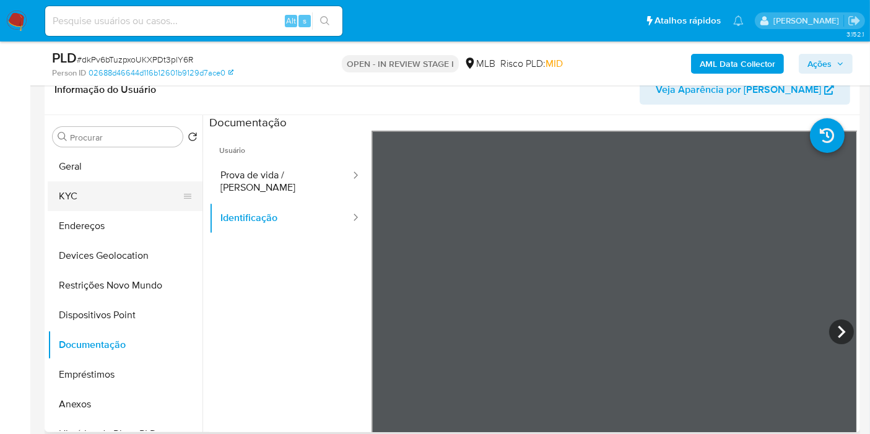
click at [79, 197] on button "KYC" at bounding box center [120, 196] width 145 height 30
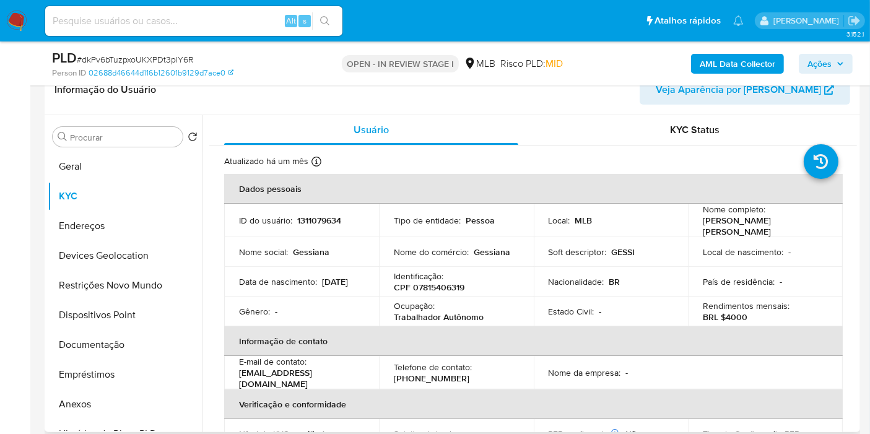
click at [445, 317] on p "Trabalhador Autônomo" at bounding box center [439, 316] width 90 height 11
copy div "Ocupação : Trabalhador Autônomo"
copy p "Gessiana Pereira Nunes Feitosa"
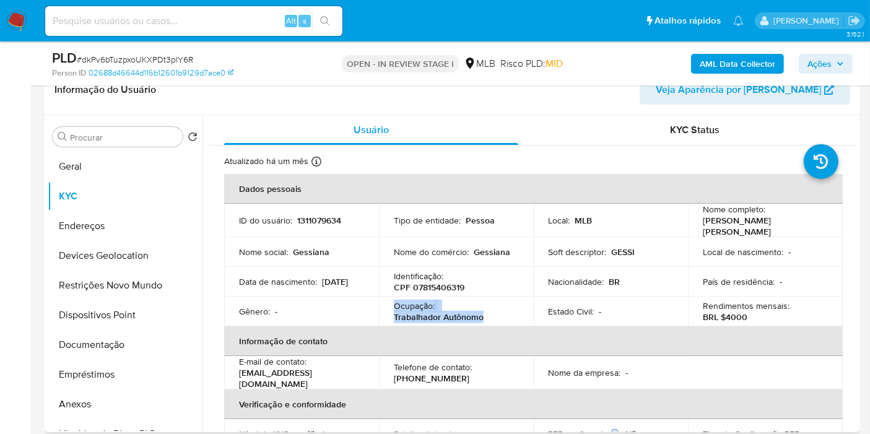
drag, startPoint x: 732, startPoint y: 229, endPoint x: 698, endPoint y: 223, distance: 34.0
click at [698, 223] on td "Nome completo : Gessiana Pereira Nunes Feitosa" at bounding box center [765, 220] width 155 height 33
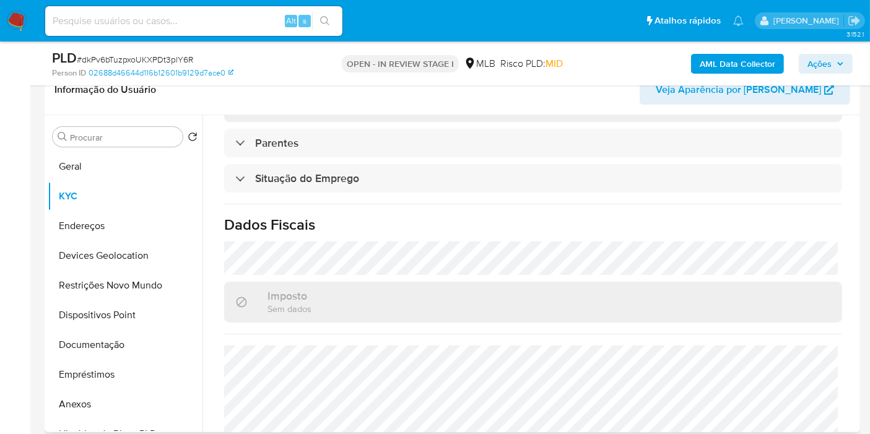
scroll to position [566, 0]
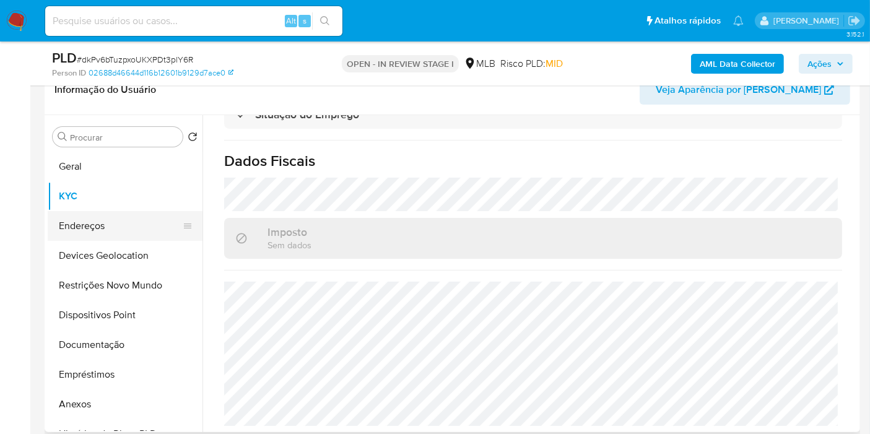
click at [106, 227] on button "Endereços" at bounding box center [120, 226] width 145 height 30
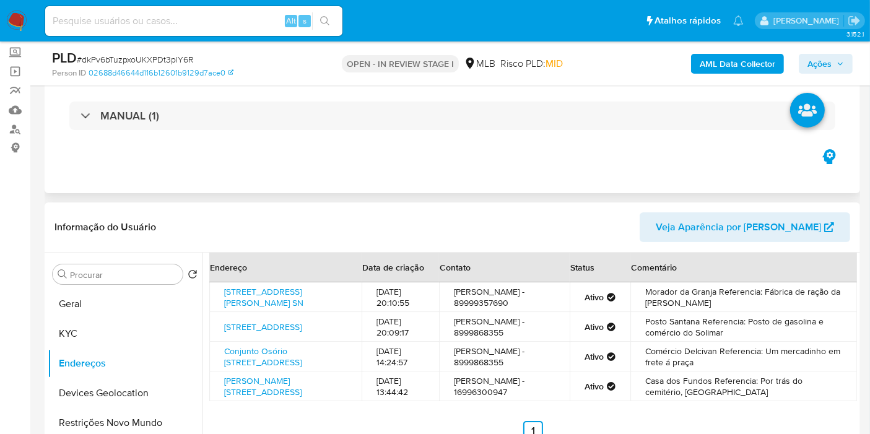
scroll to position [137, 0]
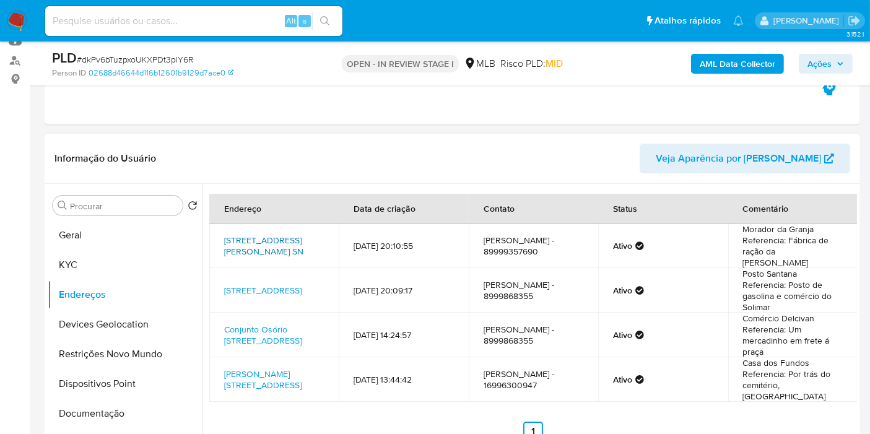
click at [244, 249] on link "Rua Deputado Jose Nunes Sn, Valença Do Piauí, Piauí, 64300000, Brasil SN" at bounding box center [263, 246] width 79 height 24
click at [108, 240] on button "Geral" at bounding box center [120, 235] width 145 height 30
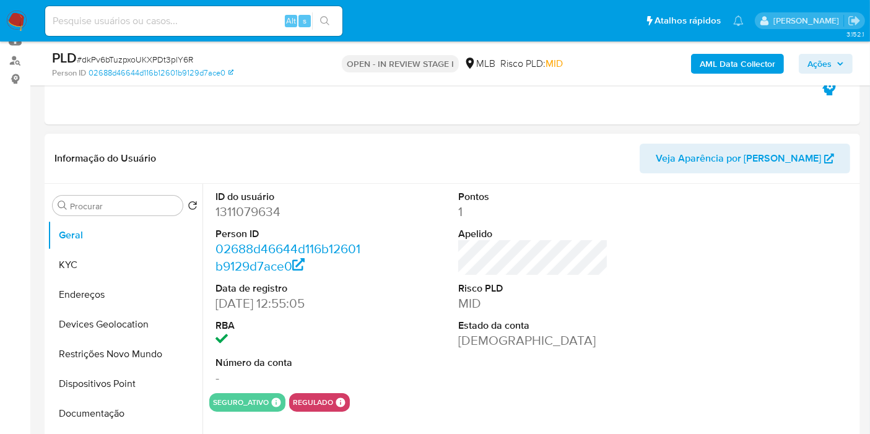
scroll to position [206, 0]
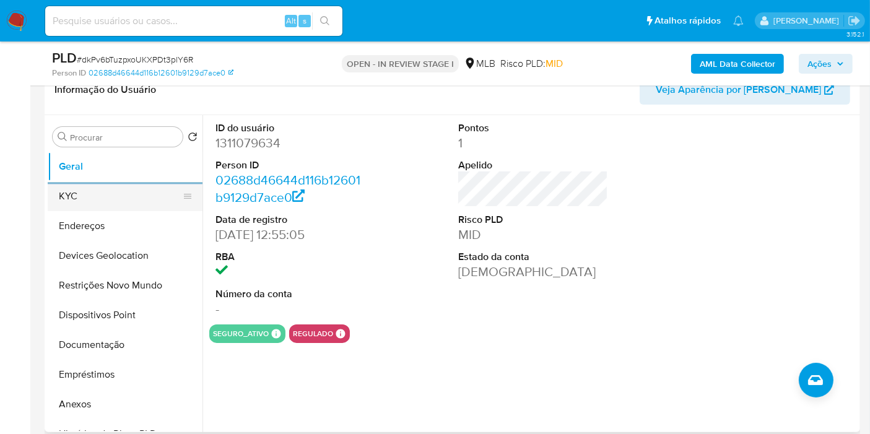
click at [87, 202] on button "KYC" at bounding box center [120, 196] width 145 height 30
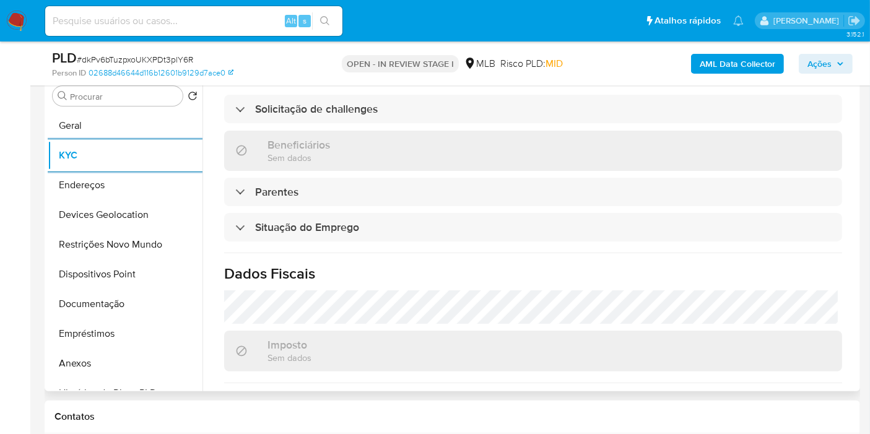
scroll to position [566, 0]
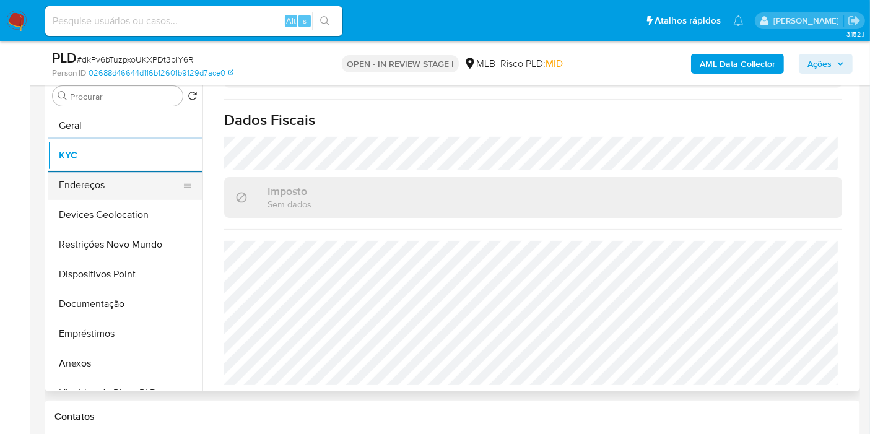
click at [85, 180] on button "Endereços" at bounding box center [120, 185] width 145 height 30
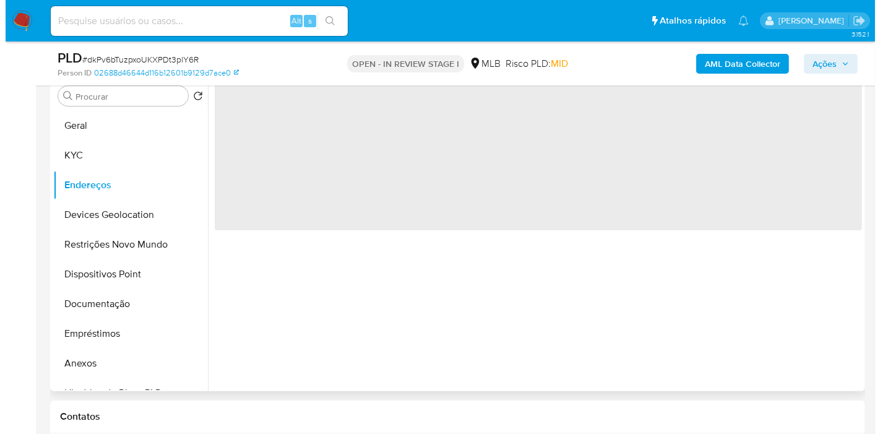
scroll to position [0, 0]
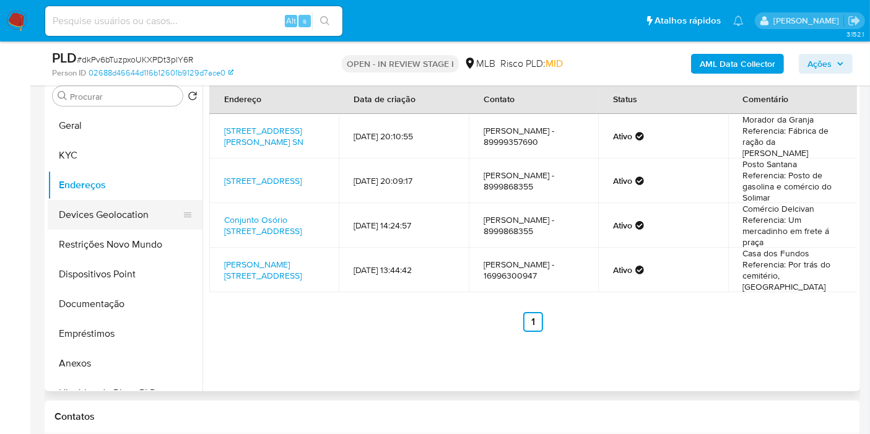
click at [97, 216] on button "Devices Geolocation" at bounding box center [120, 215] width 145 height 30
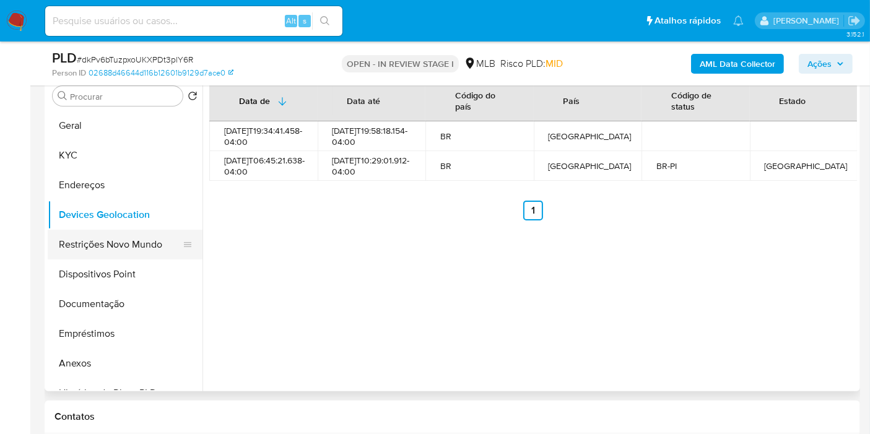
click at [111, 244] on button "Restrições Novo Mundo" at bounding box center [120, 245] width 145 height 30
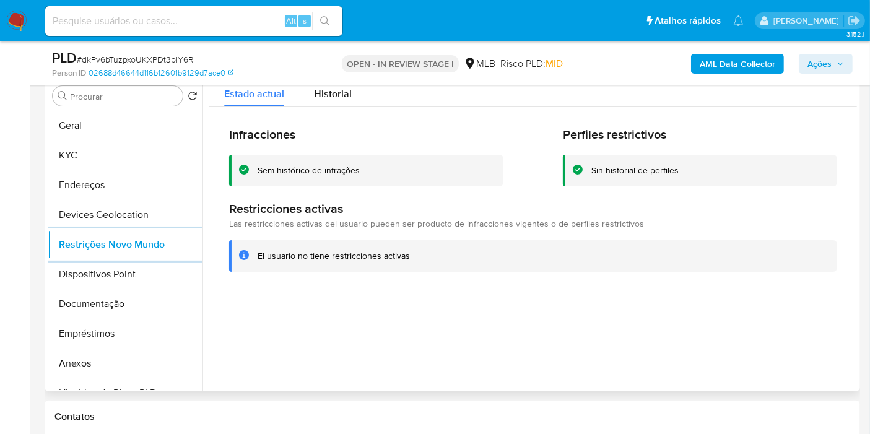
click at [321, 118] on div "Infracciones Sem histórico de infrações Perfiles restrictivos Sin historial de …" at bounding box center [532, 199] width 647 height 184
click at [58, 270] on button "Dispositivos Point" at bounding box center [120, 274] width 145 height 30
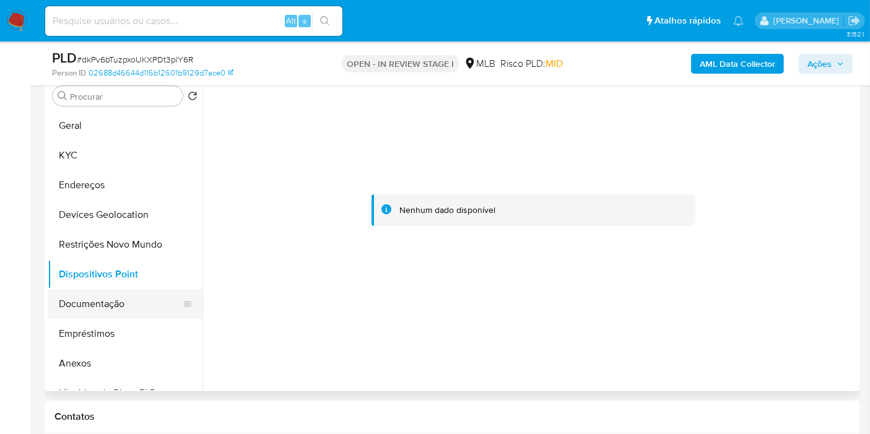
click at [85, 308] on button "Documentação" at bounding box center [120, 304] width 145 height 30
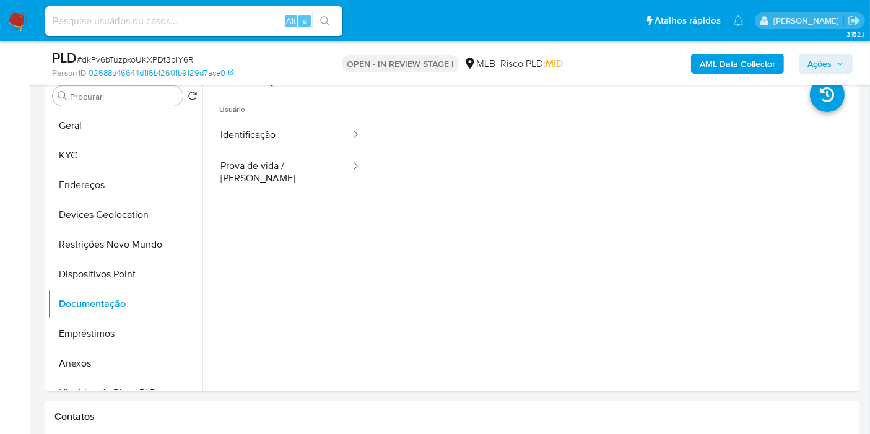
click at [733, 61] on b "AML Data Collector" at bounding box center [737, 64] width 76 height 20
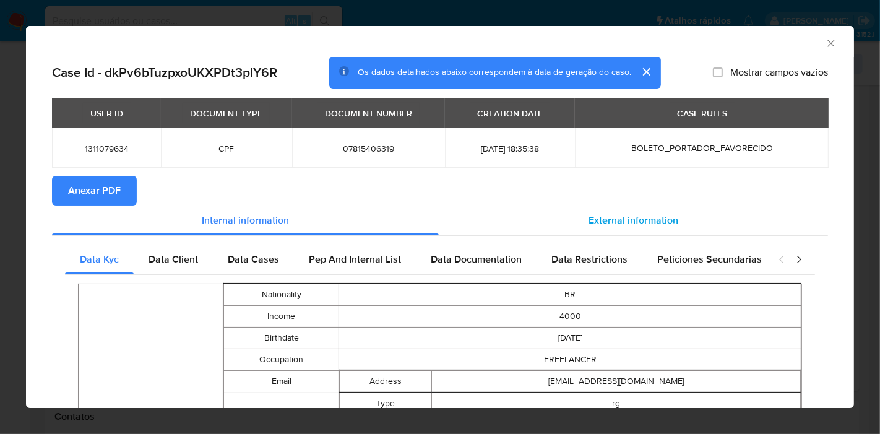
click at [598, 220] on span "External information" at bounding box center [634, 220] width 90 height 14
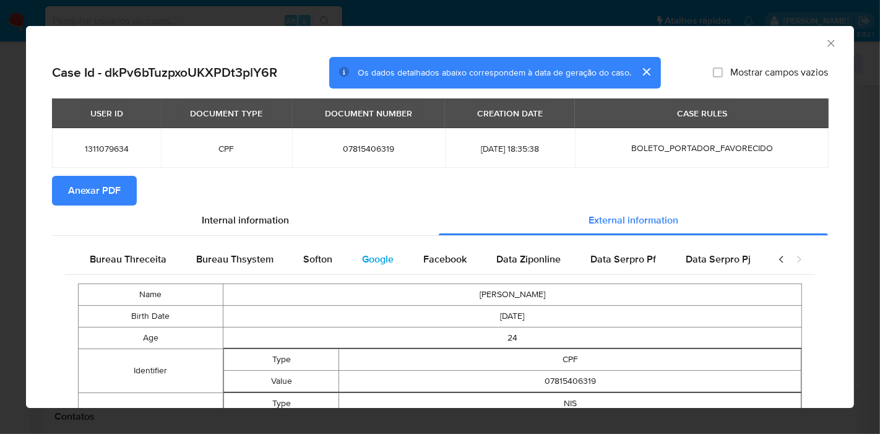
click at [375, 264] on span "Google" at bounding box center [378, 259] width 32 height 14
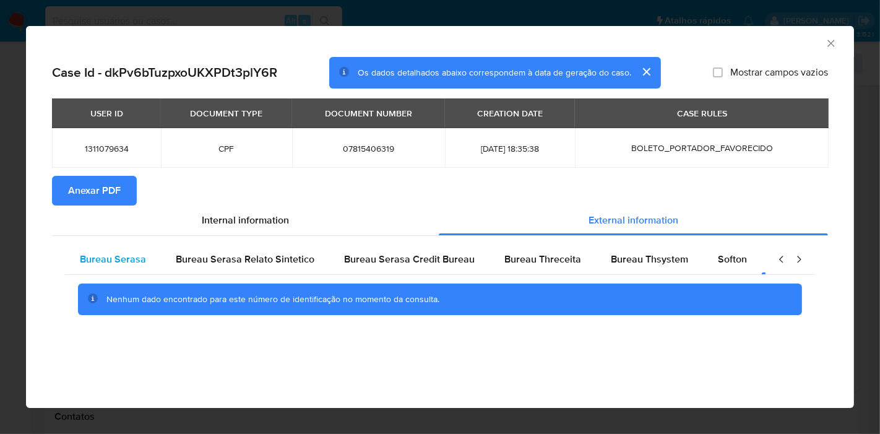
click at [145, 266] on div "Bureau Serasa" at bounding box center [113, 259] width 96 height 30
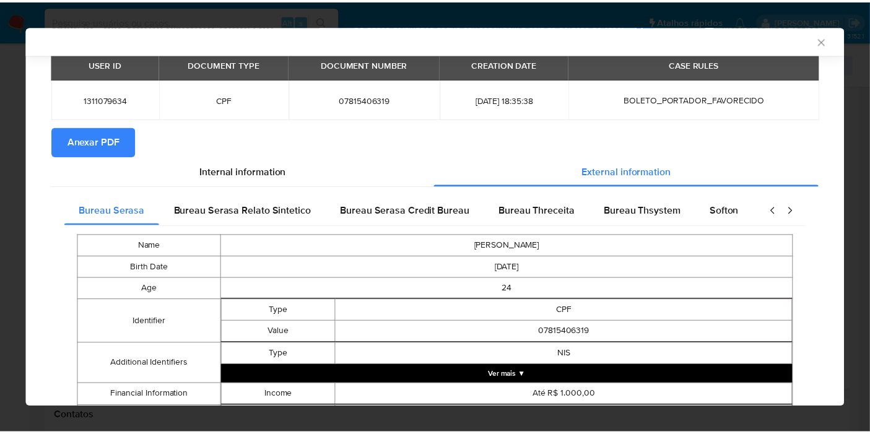
scroll to position [132, 0]
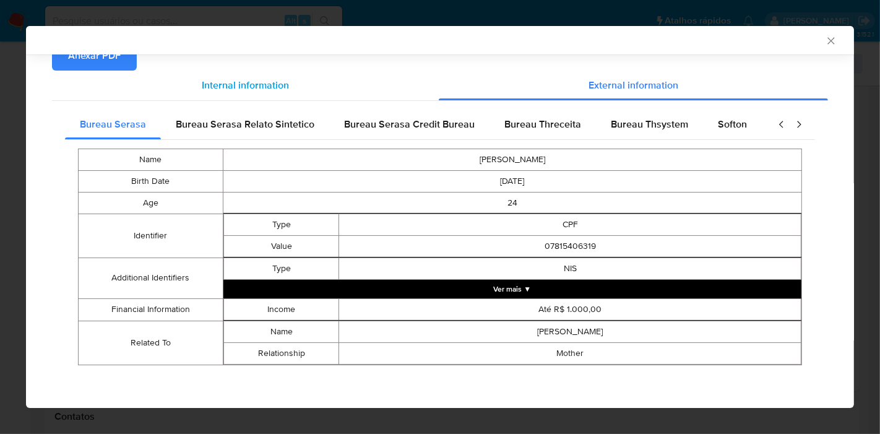
click at [386, 71] on div "Internal information" at bounding box center [245, 86] width 387 height 30
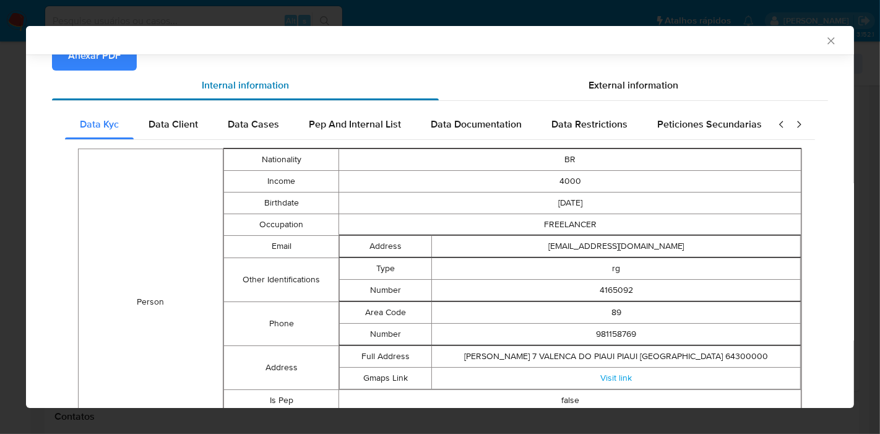
click at [386, 71] on div "Internal information" at bounding box center [245, 86] width 387 height 30
click at [825, 45] on icon "Fechar a janela" at bounding box center [831, 41] width 12 height 12
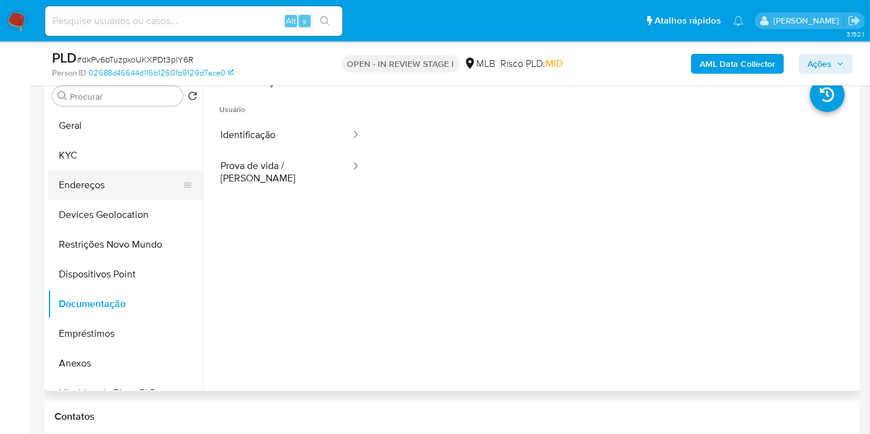
click at [93, 186] on button "Endereços" at bounding box center [120, 185] width 145 height 30
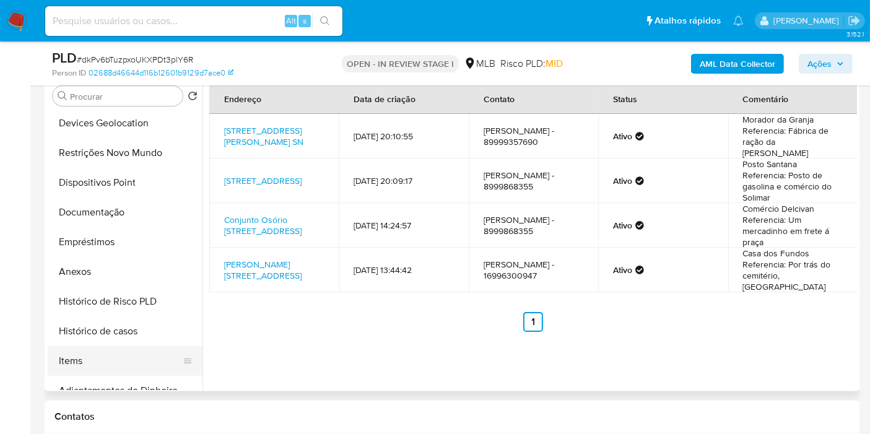
scroll to position [137, 0]
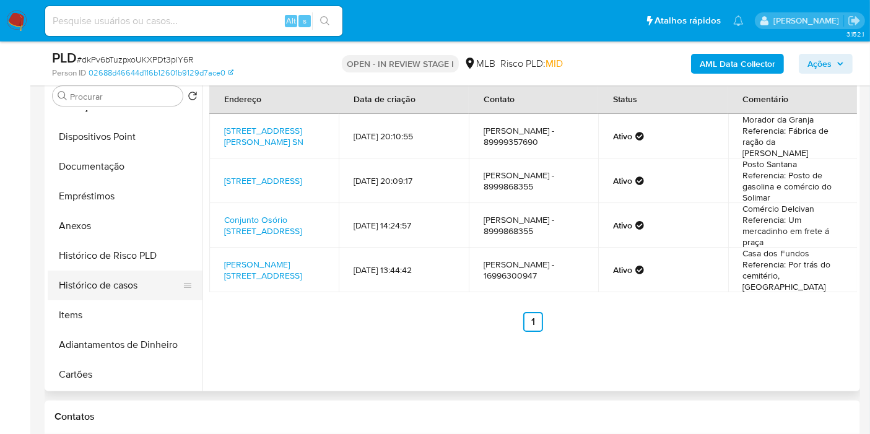
click at [91, 298] on button "Histórico de casos" at bounding box center [120, 285] width 145 height 30
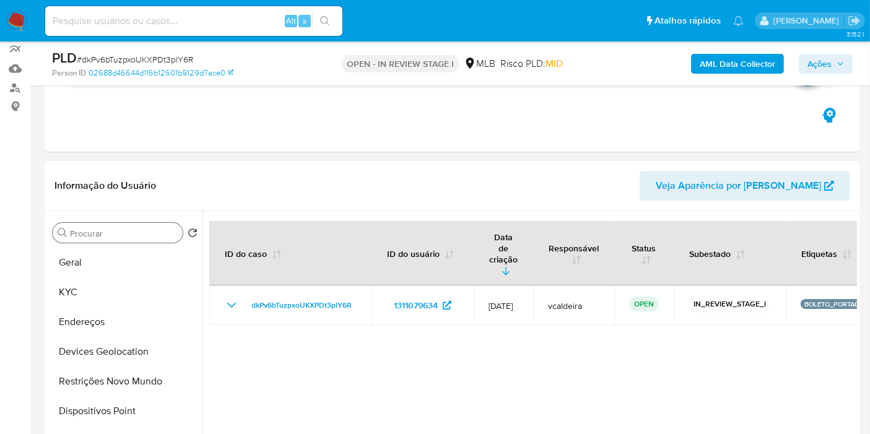
scroll to position [110, 0]
drag, startPoint x: 87, startPoint y: 285, endPoint x: 178, endPoint y: 335, distance: 104.1
click at [87, 286] on button "KYC" at bounding box center [125, 293] width 155 height 30
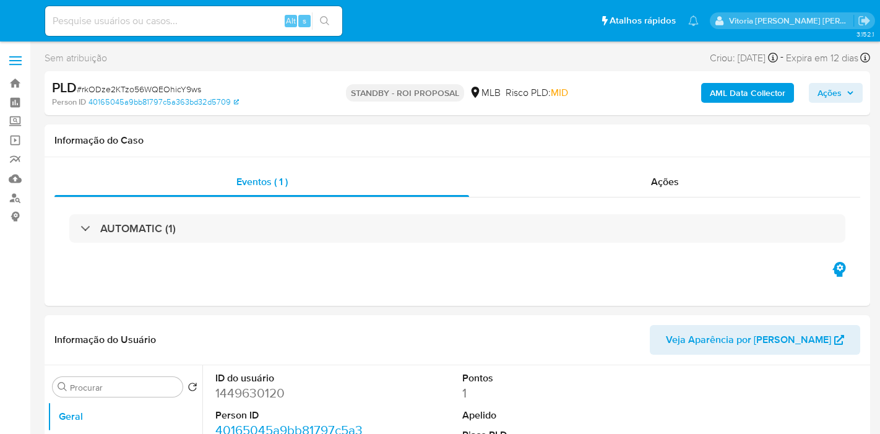
select select "10"
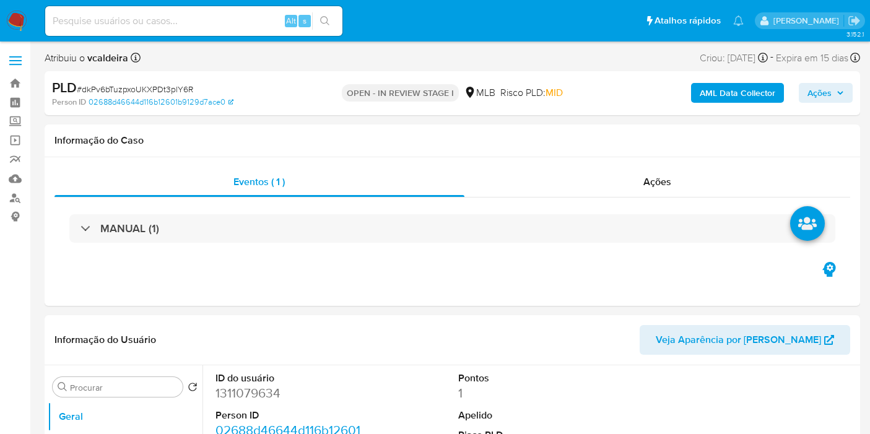
select select "10"
click at [238, 20] on input at bounding box center [193, 21] width 297 height 16
paste input "jpMfNDmB3luOFuz7cp2zJGVX"
type input "jpMfNDmB3luOFuz7cp2zJGVX"
select select "10"
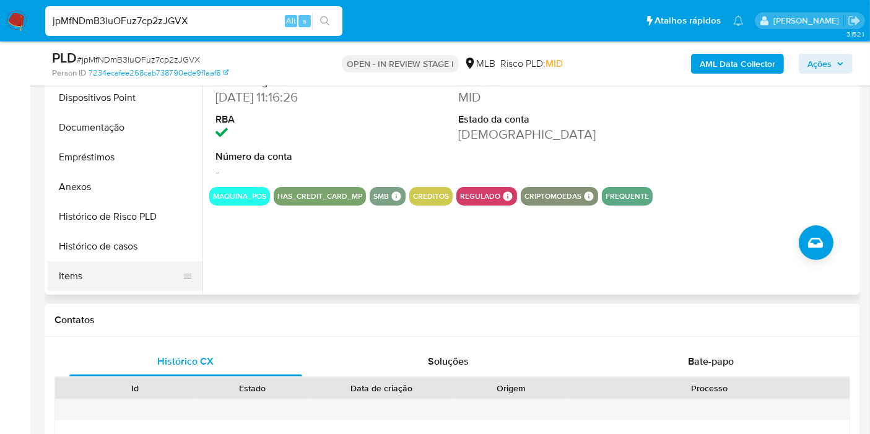
scroll to position [137, 0]
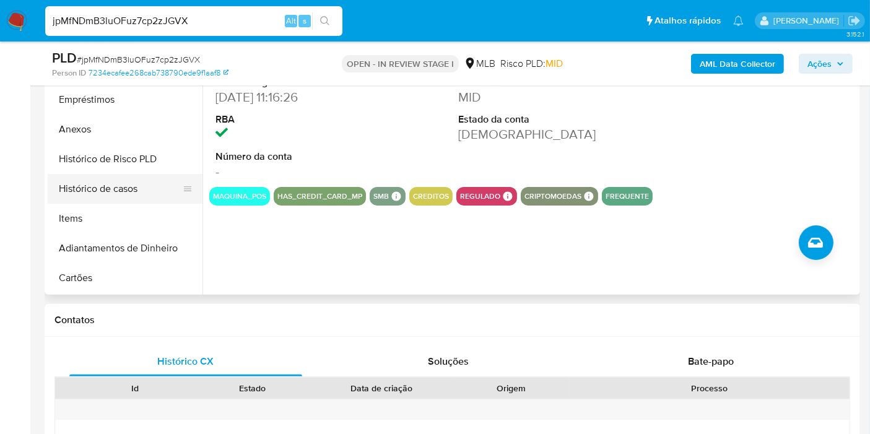
click at [118, 199] on button "Histórico de casos" at bounding box center [120, 189] width 145 height 30
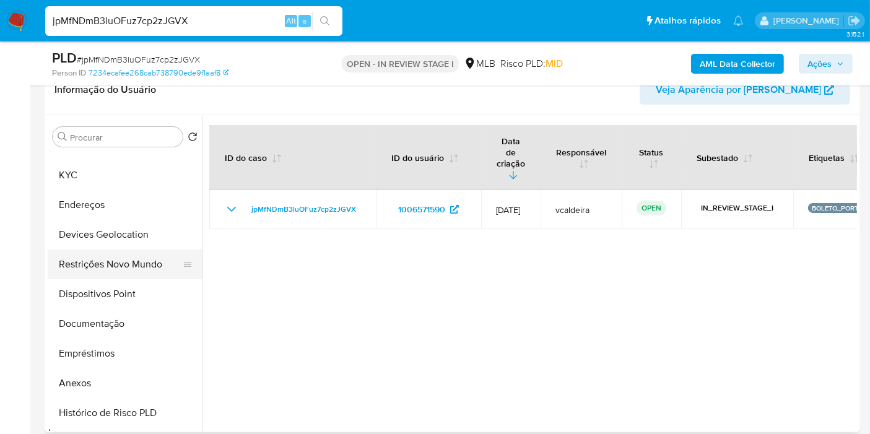
scroll to position [0, 0]
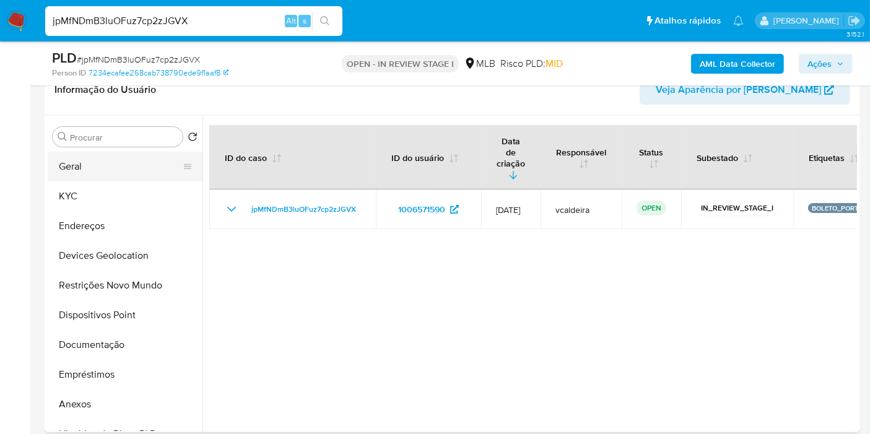
click at [77, 170] on button "Geral" at bounding box center [120, 167] width 145 height 30
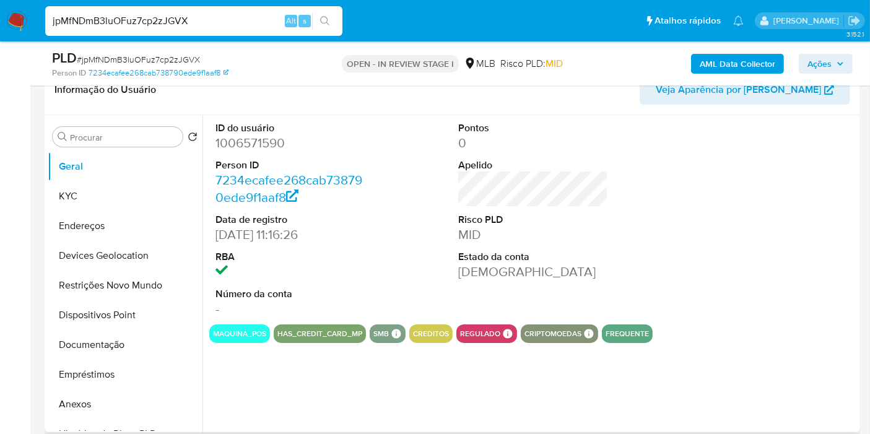
click at [254, 142] on dd "1006571590" at bounding box center [290, 142] width 150 height 17
copy dd "1006571590"
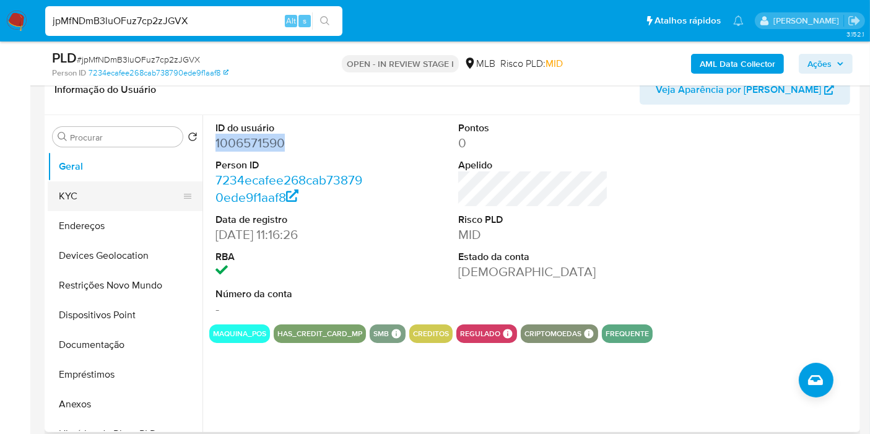
click at [61, 188] on button "KYC" at bounding box center [120, 196] width 145 height 30
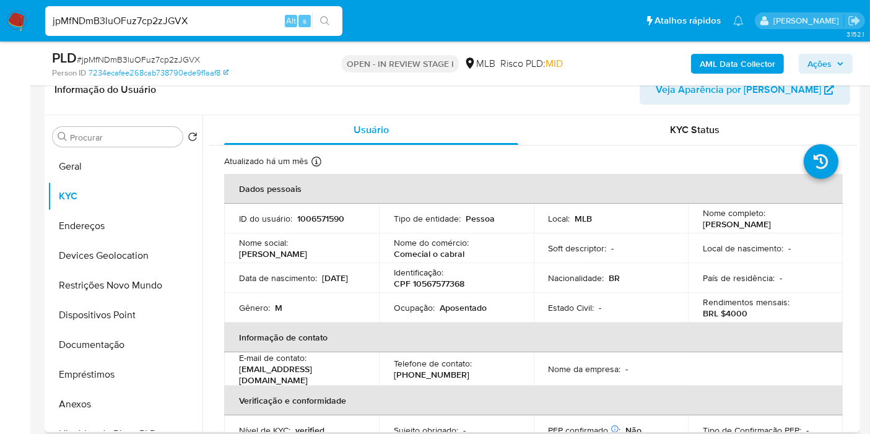
copy p "[PERSON_NAME]"
drag, startPoint x: 730, startPoint y: 231, endPoint x: 701, endPoint y: 218, distance: 31.9
click at [702, 218] on p "[PERSON_NAME]" at bounding box center [736, 223] width 68 height 11
click at [306, 216] on p "1006571590" at bounding box center [320, 218] width 47 height 11
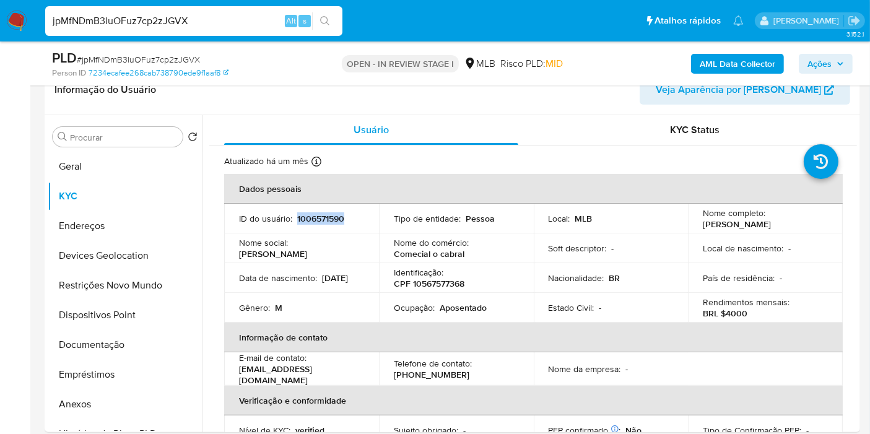
copy p "1006571590"
click at [102, 340] on button "Documentação" at bounding box center [120, 345] width 145 height 30
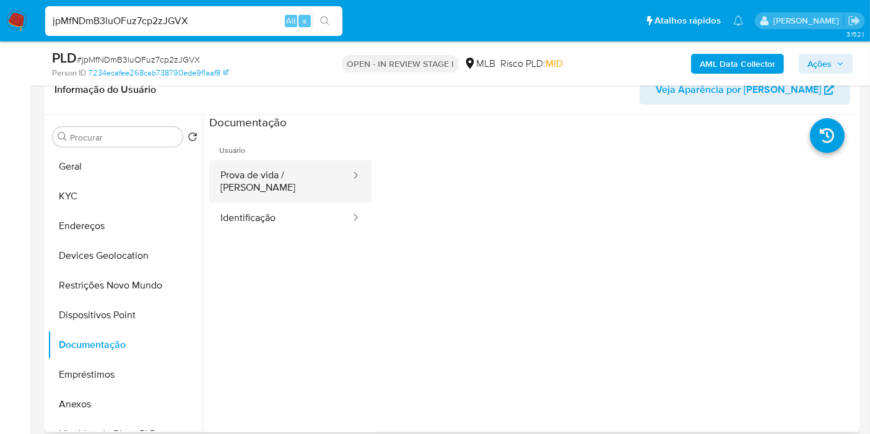
click at [292, 175] on button "Prova de vida / [PERSON_NAME]" at bounding box center [280, 181] width 142 height 42
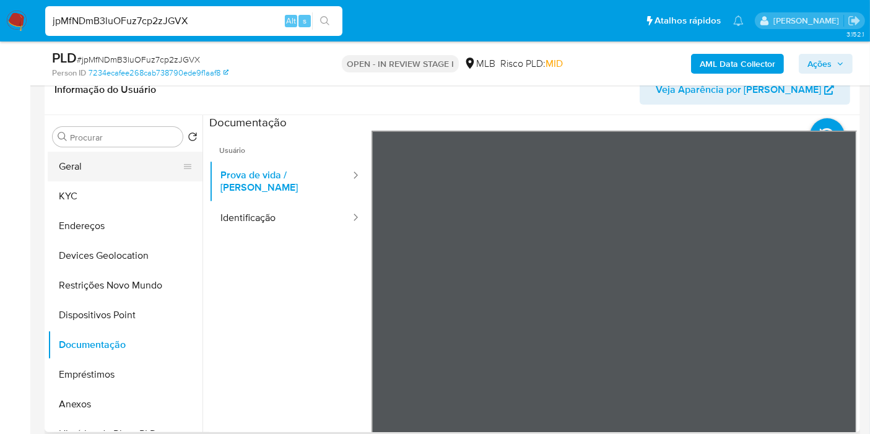
click at [109, 172] on button "Geral" at bounding box center [120, 167] width 145 height 30
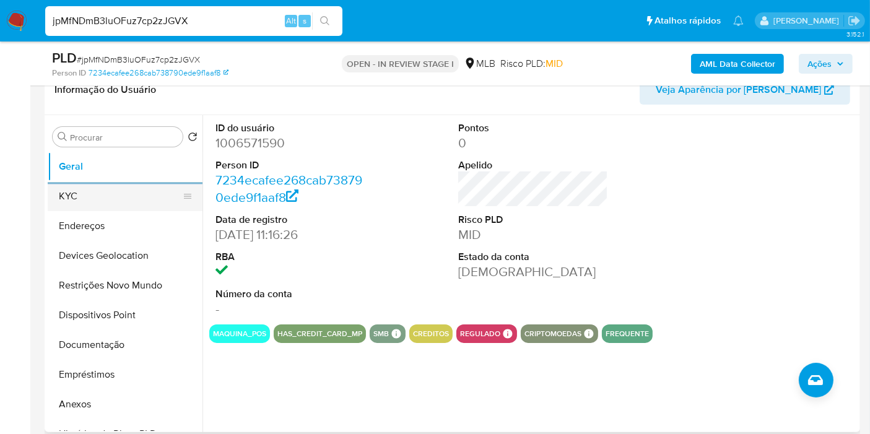
click at [124, 198] on button "KYC" at bounding box center [120, 196] width 145 height 30
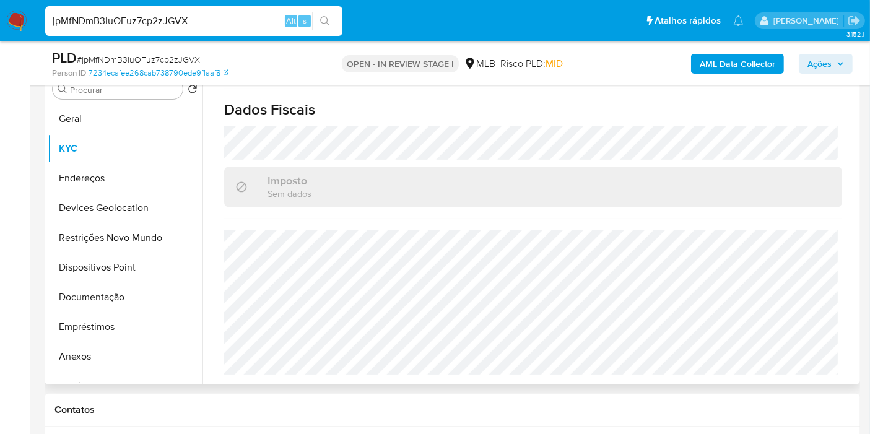
scroll to position [275, 0]
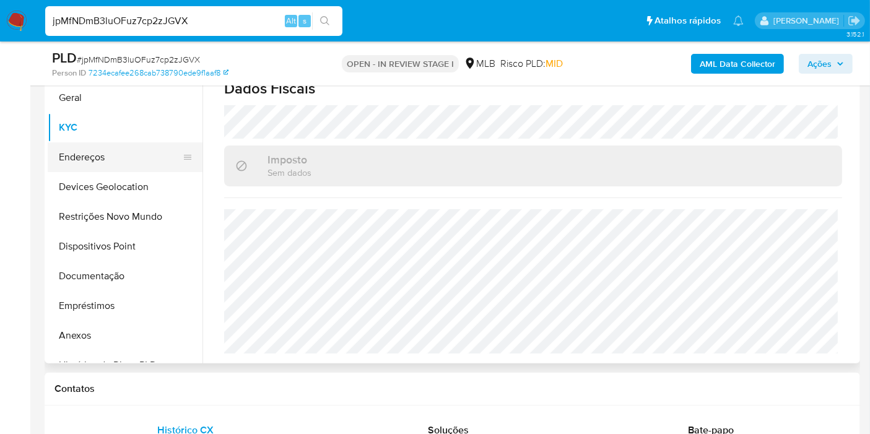
click at [94, 161] on button "Endereços" at bounding box center [120, 157] width 145 height 30
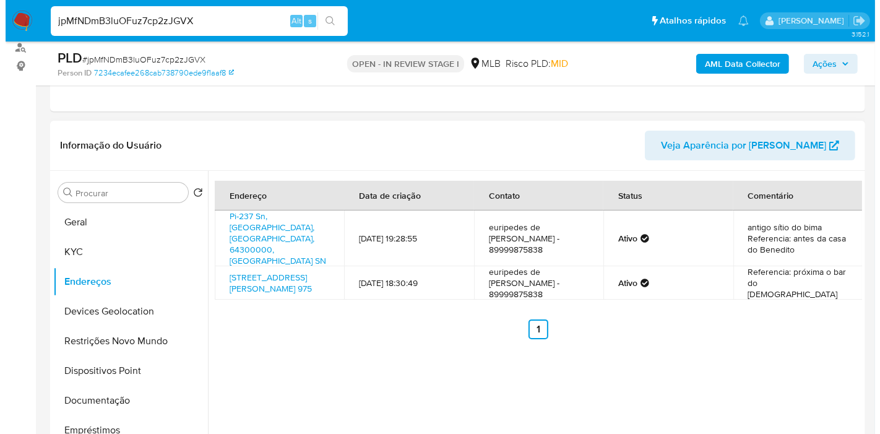
scroll to position [137, 0]
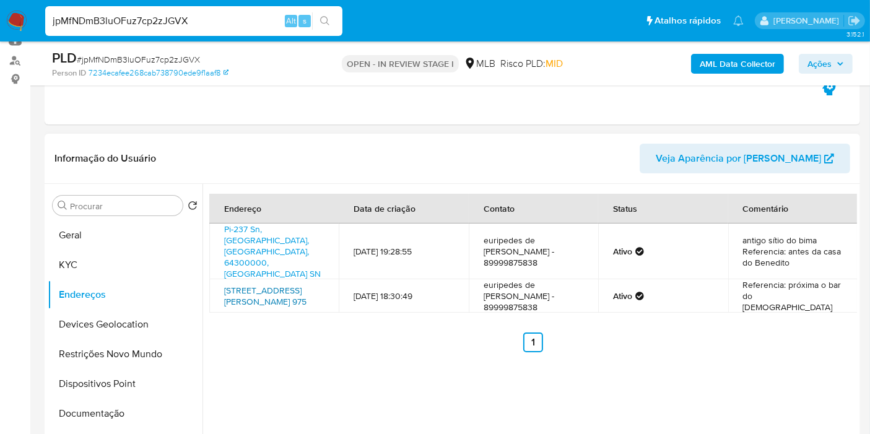
click at [277, 284] on link "[STREET_ADDRESS][PERSON_NAME] 975" at bounding box center [265, 296] width 82 height 24
click at [736, 59] on b "AML Data Collector" at bounding box center [737, 64] width 76 height 20
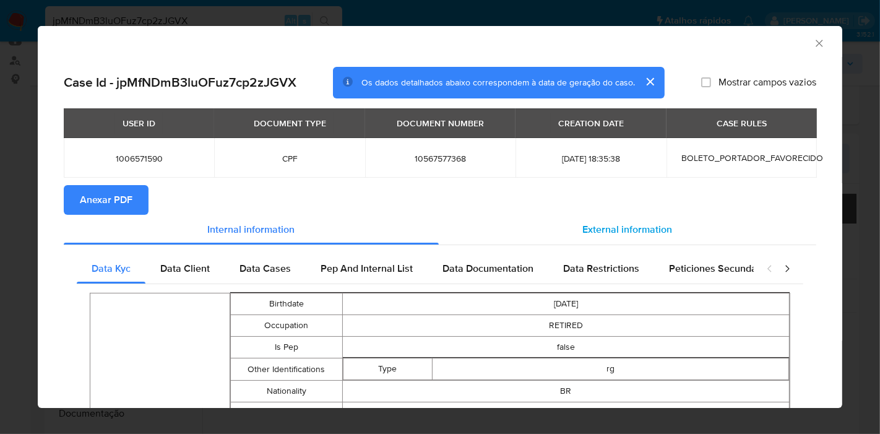
click at [634, 231] on span "External information" at bounding box center [628, 229] width 90 height 14
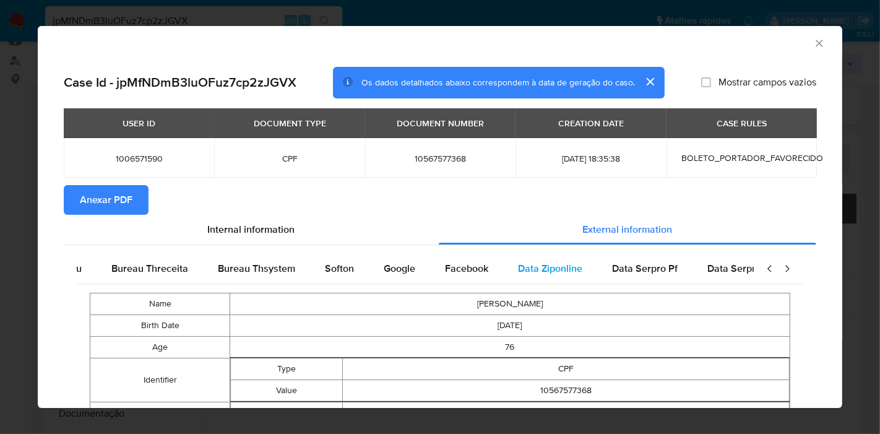
scroll to position [0, 418]
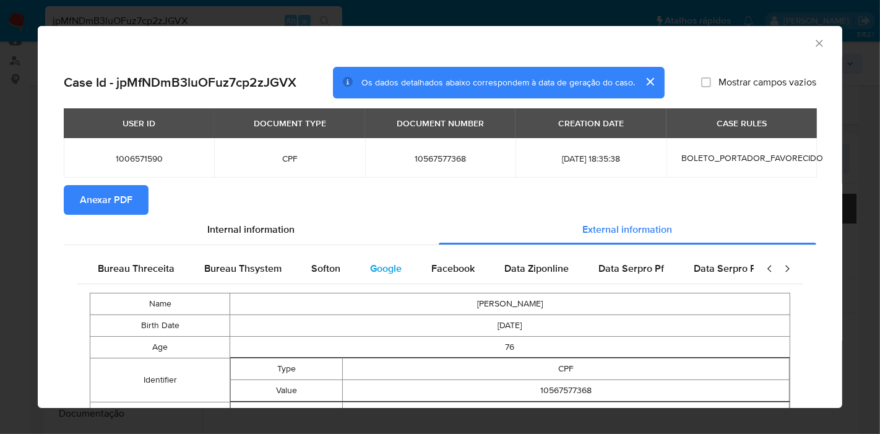
click at [370, 269] on span "Google" at bounding box center [386, 268] width 32 height 14
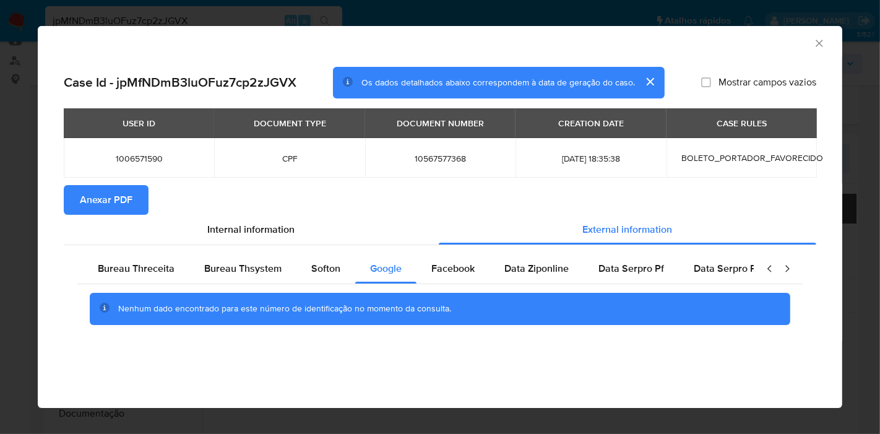
click at [457, 196] on section "Anexar PDF" at bounding box center [440, 200] width 753 height 30
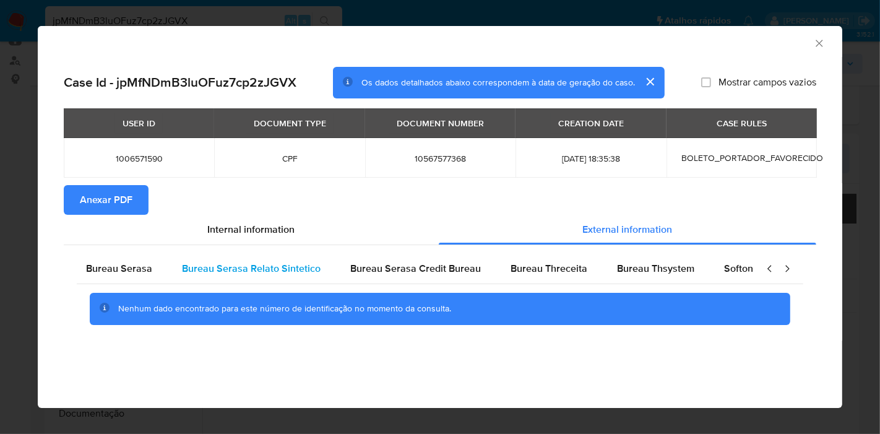
scroll to position [0, 0]
click at [124, 269] on span "Bureau Serasa" at bounding box center [125, 268] width 66 height 14
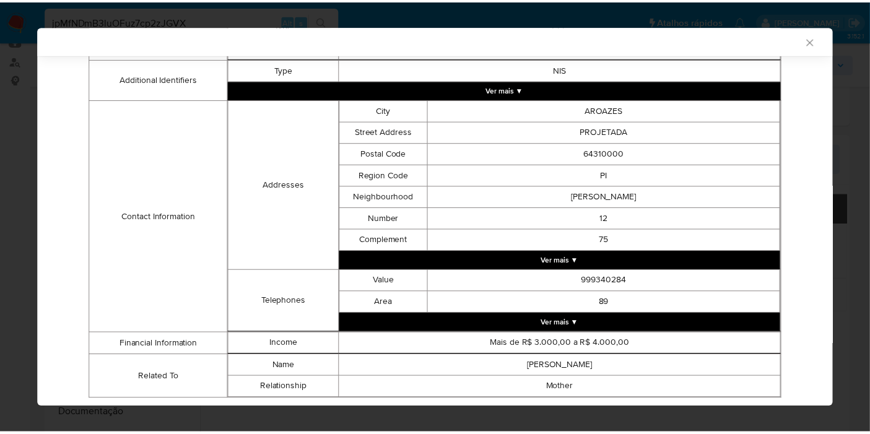
scroll to position [339, 0]
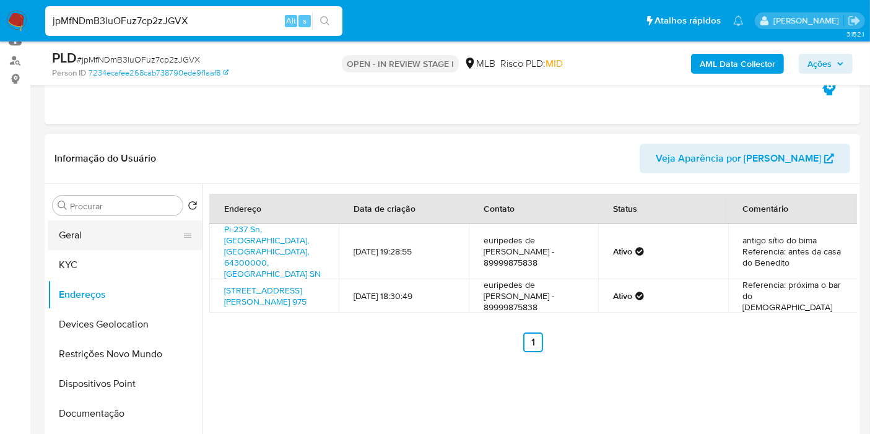
click at [81, 235] on button "Geral" at bounding box center [120, 235] width 145 height 30
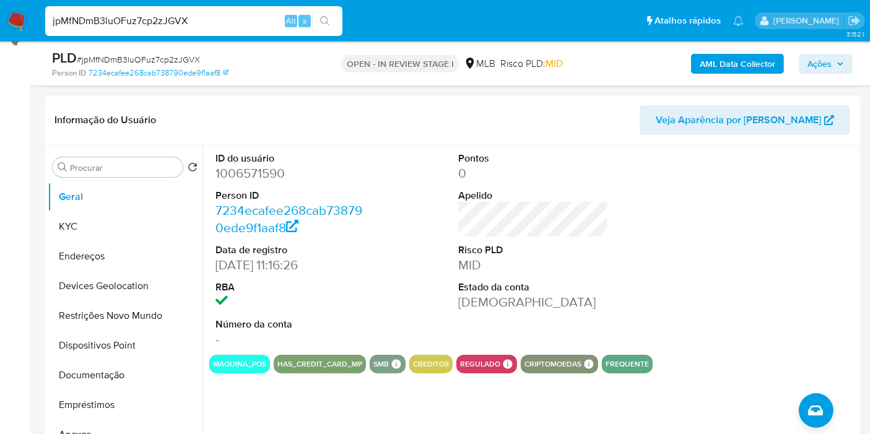
scroll to position [206, 0]
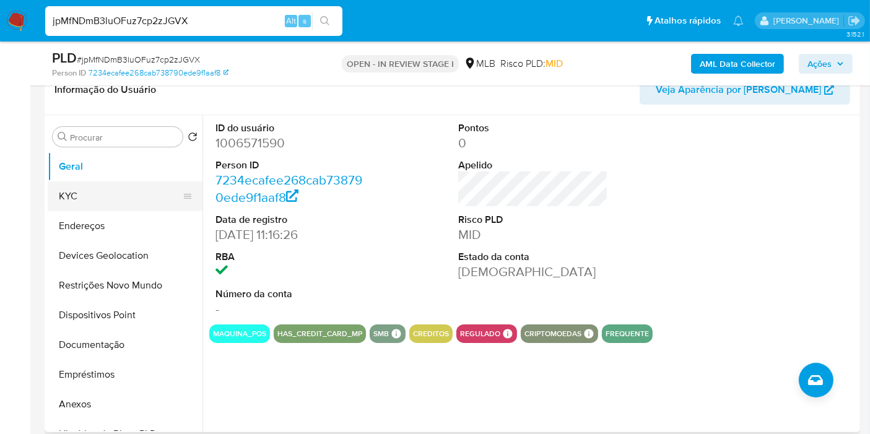
click at [102, 193] on button "KYC" at bounding box center [120, 196] width 145 height 30
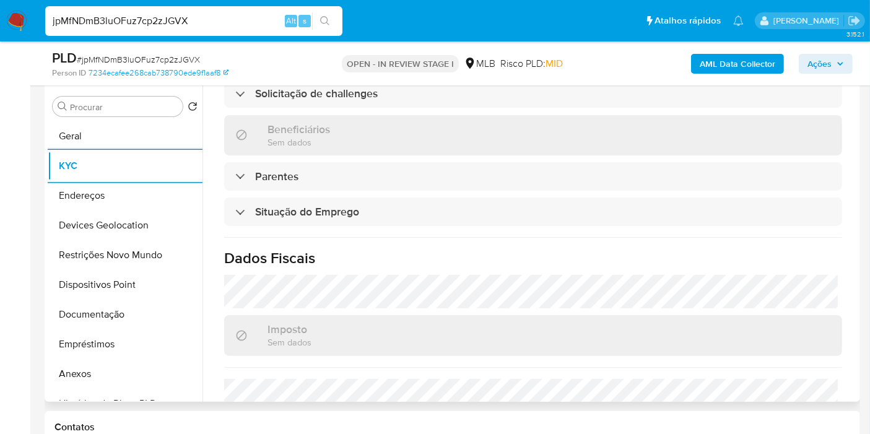
scroll to position [566, 0]
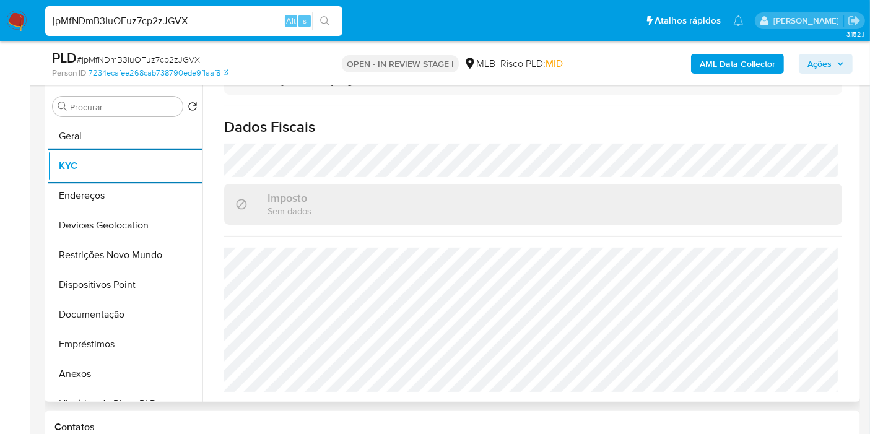
click at [63, 199] on button "Endereços" at bounding box center [120, 196] width 145 height 30
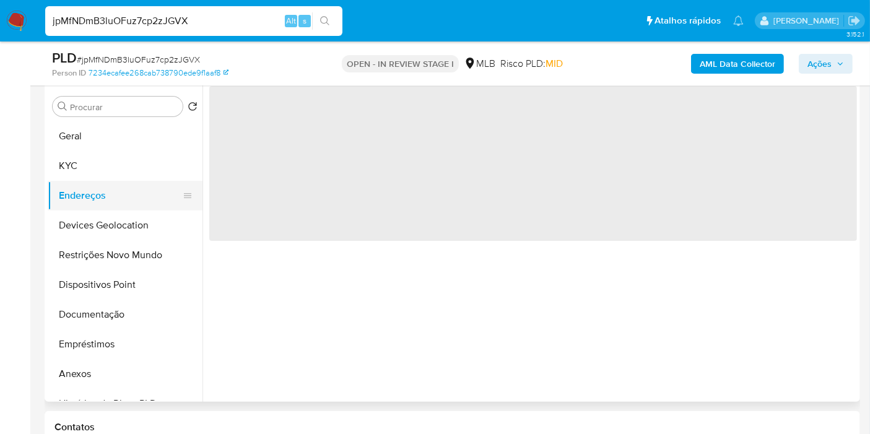
scroll to position [0, 0]
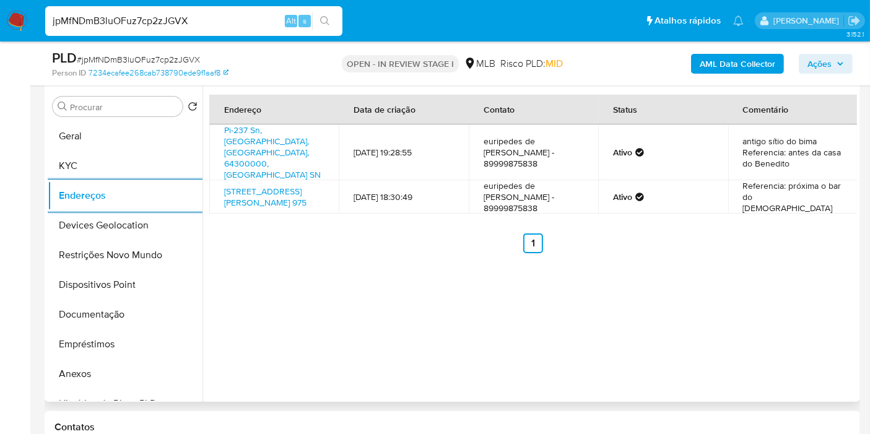
click at [331, 233] on ul "Anterior 1 Siguiente" at bounding box center [532, 243] width 647 height 20
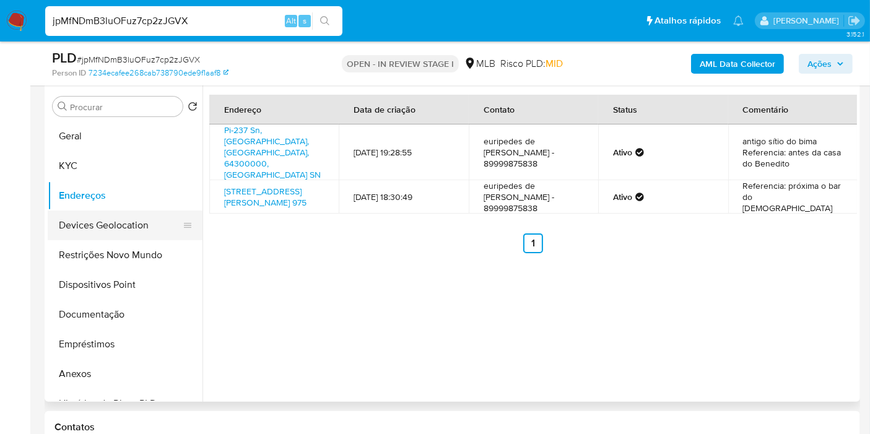
click at [76, 224] on button "Devices Geolocation" at bounding box center [120, 225] width 145 height 30
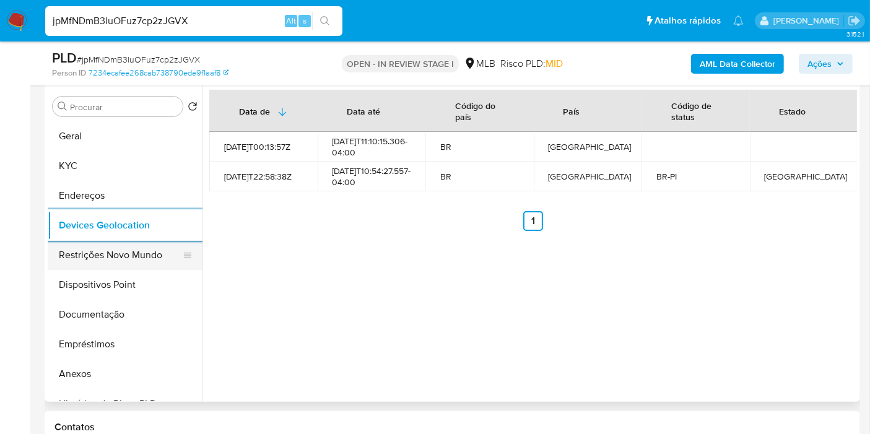
click at [80, 257] on button "Restrições Novo Mundo" at bounding box center [120, 255] width 145 height 30
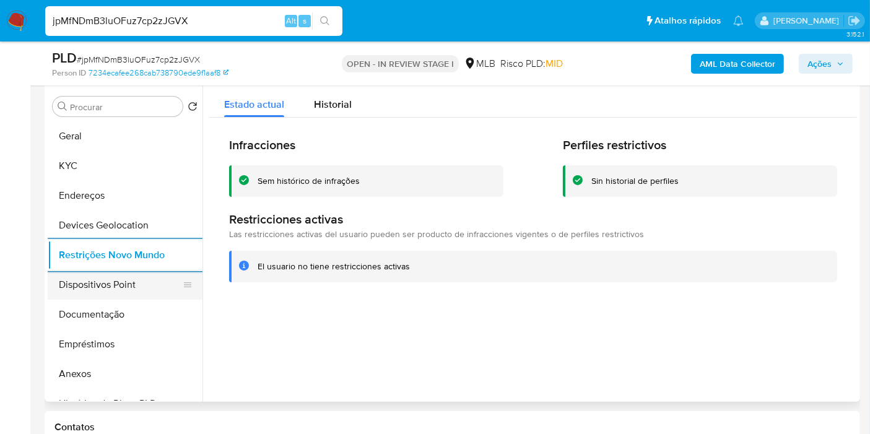
click at [132, 281] on button "Dispositivos Point" at bounding box center [120, 285] width 145 height 30
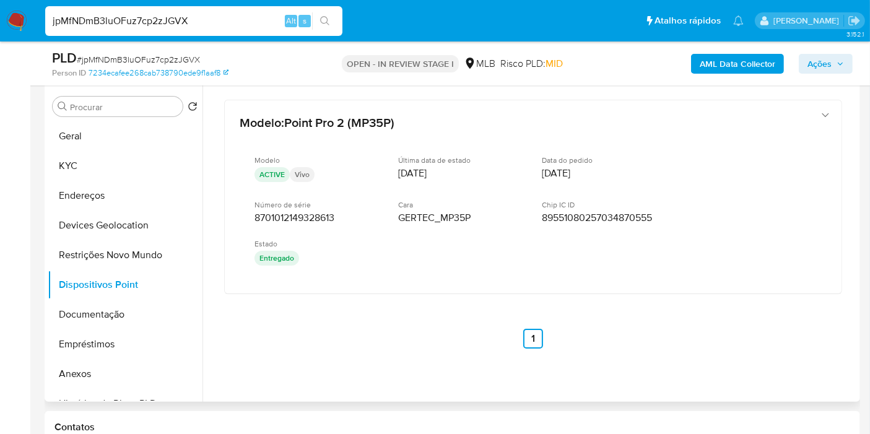
drag, startPoint x: 410, startPoint y: 324, endPoint x: 361, endPoint y: 317, distance: 49.5
click at [359, 317] on div "Modelo : Point Pro 2 (MP35P) Modelo ACTIVE Vivo Última data de estado 15/10/202…" at bounding box center [532, 224] width 647 height 279
click at [94, 24] on input "jpMfNDmB3luOFuz7cp2zJGVX" at bounding box center [193, 21] width 297 height 16
click at [94, 26] on input "jpMfNDmB3luOFuz7cp2zJGVX" at bounding box center [193, 21] width 297 height 16
click at [107, 13] on input "jpMfNDmB3luOFuz7cp2zJGVX" at bounding box center [193, 21] width 297 height 16
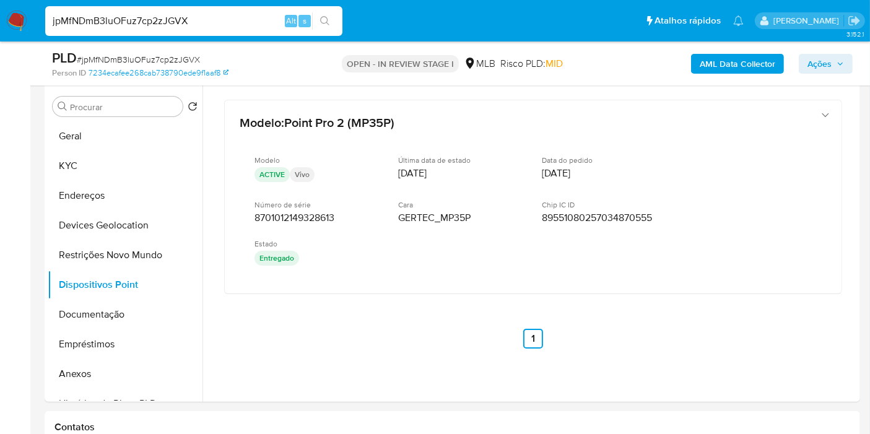
click at [108, 13] on input "jpMfNDmB3luOFuz7cp2zJGVX" at bounding box center [193, 21] width 297 height 16
paste input "jyvw2X7xrPzhyg2uaiysIGqK"
type input "jyvw2X7xrPzhyg2uaiysIGqK"
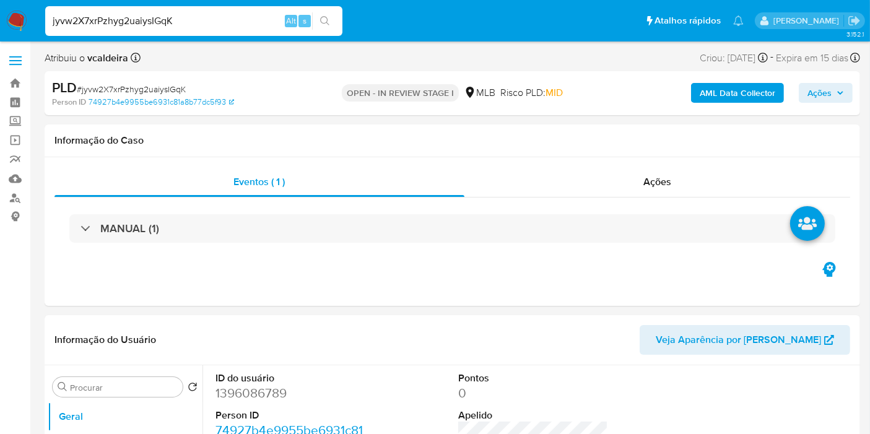
select select "10"
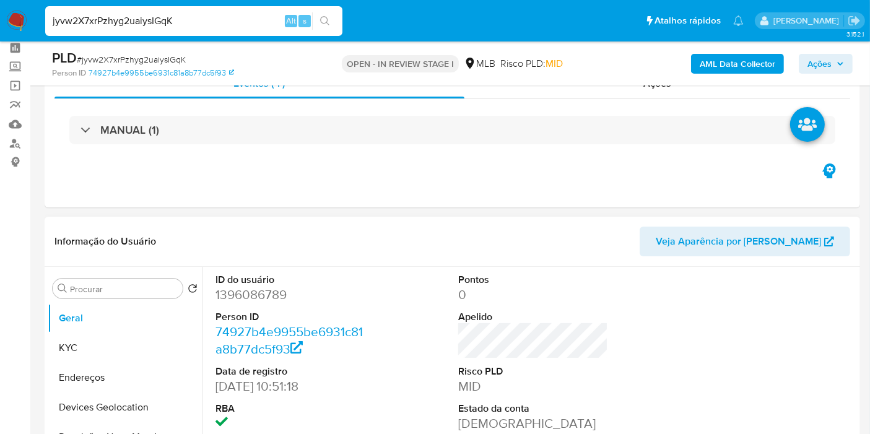
scroll to position [137, 0]
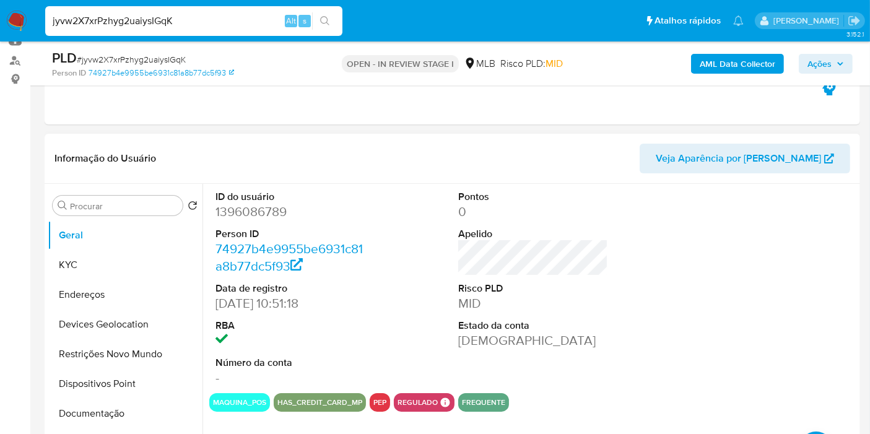
click at [251, 217] on dd "1396086789" at bounding box center [290, 211] width 150 height 17
copy dd "1396086789"
click at [253, 214] on dd "1396086789" at bounding box center [290, 211] width 150 height 17
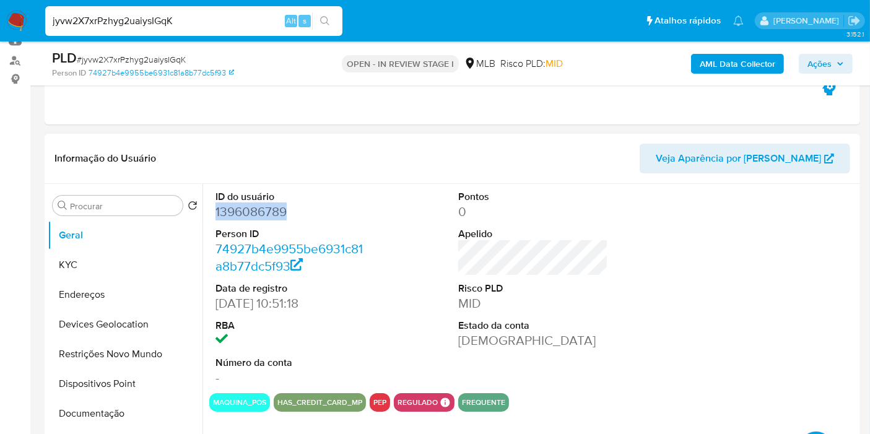
click at [253, 214] on dd "1396086789" at bounding box center [290, 211] width 150 height 17
click at [96, 407] on button "Documentação" at bounding box center [120, 414] width 145 height 30
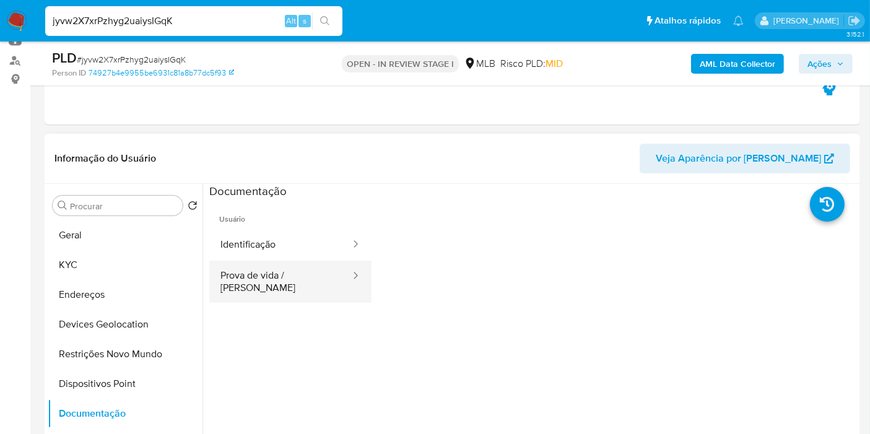
click at [262, 279] on button "Prova de vida / Selfie" at bounding box center [280, 282] width 142 height 42
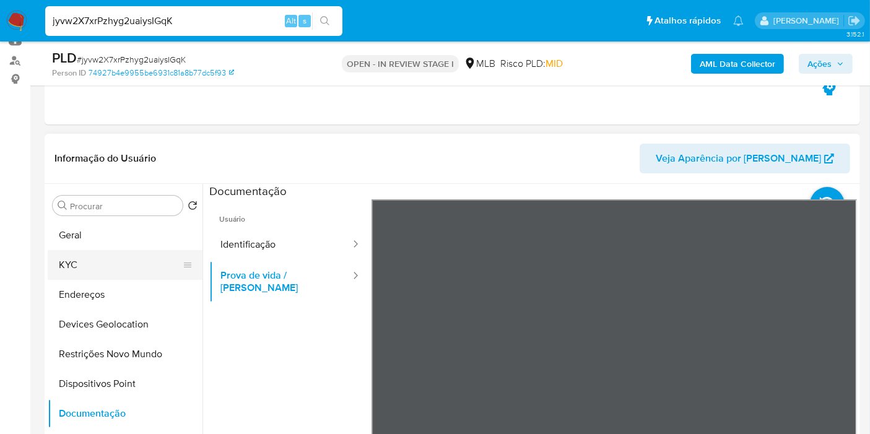
click at [81, 259] on button "KYC" at bounding box center [120, 265] width 145 height 30
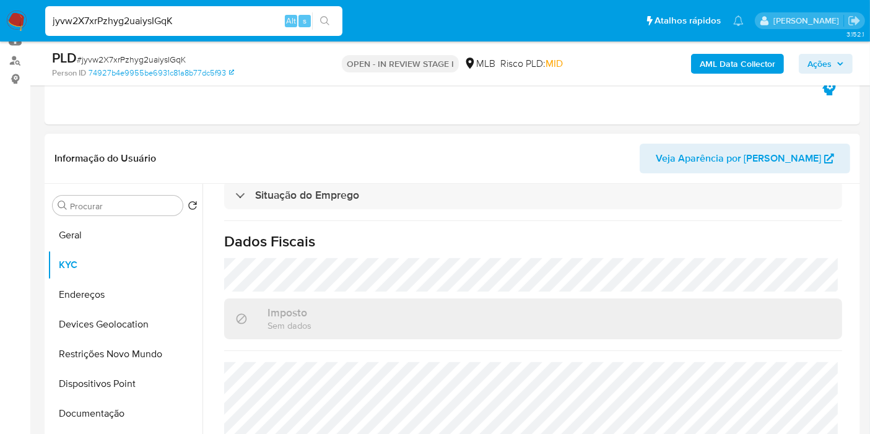
scroll to position [566, 0]
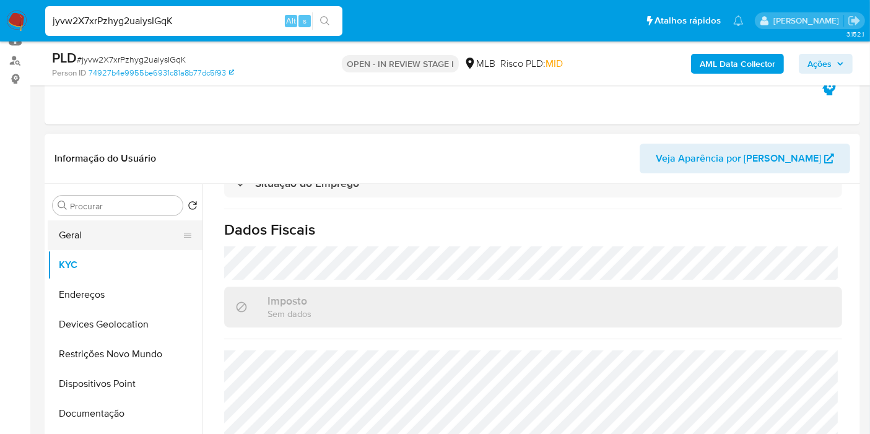
click at [110, 234] on button "Geral" at bounding box center [120, 235] width 145 height 30
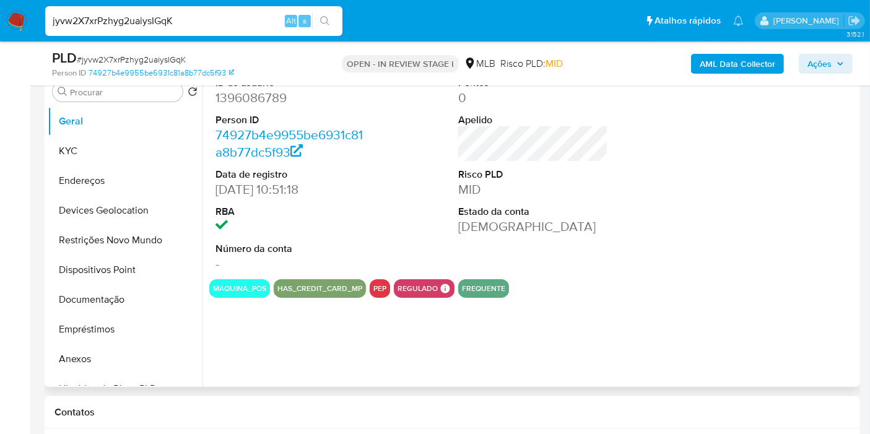
scroll to position [275, 0]
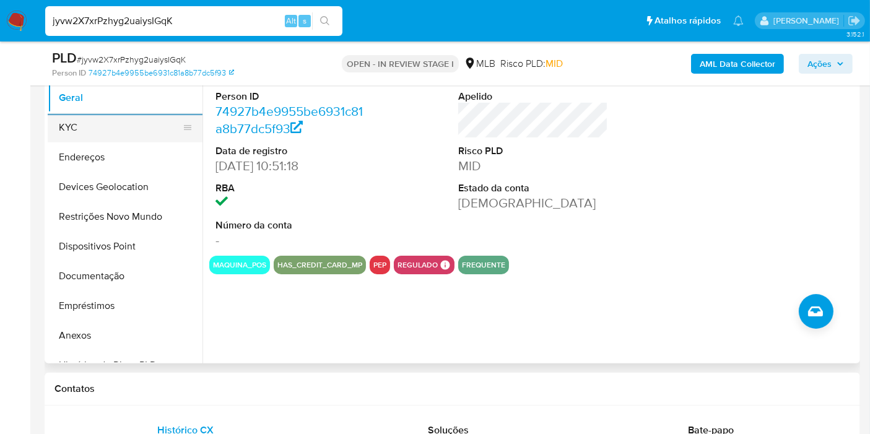
click at [50, 114] on button "KYC" at bounding box center [120, 128] width 145 height 30
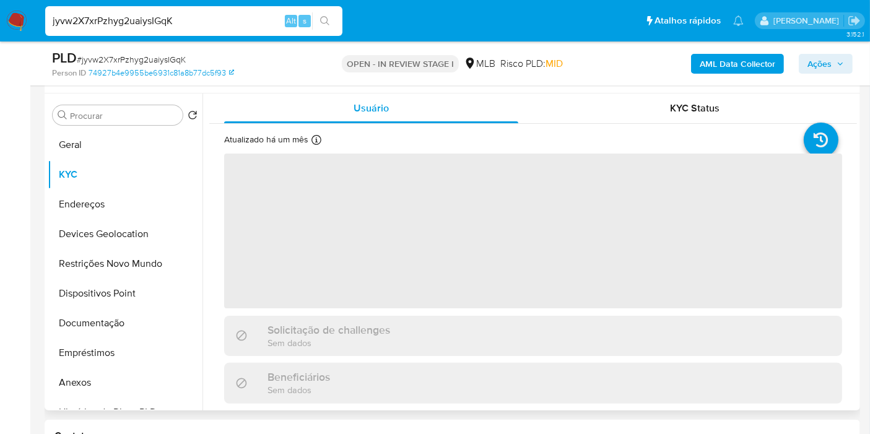
scroll to position [206, 0]
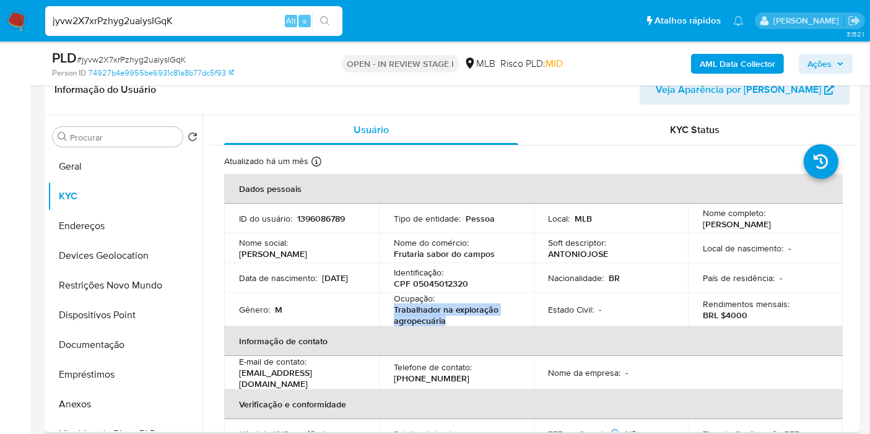
drag, startPoint x: 451, startPoint y: 318, endPoint x: 385, endPoint y: 312, distance: 65.8
click at [385, 312] on td "Ocupação : Trabalhador na exploração agropecuária" at bounding box center [456, 309] width 155 height 33
drag, startPoint x: 493, startPoint y: 254, endPoint x: 391, endPoint y: 256, distance: 102.8
click at [391, 256] on td "Nome do comércio : Frutaria sabor do campos" at bounding box center [456, 248] width 155 height 30
copy p "Frutaria sabor do campos"
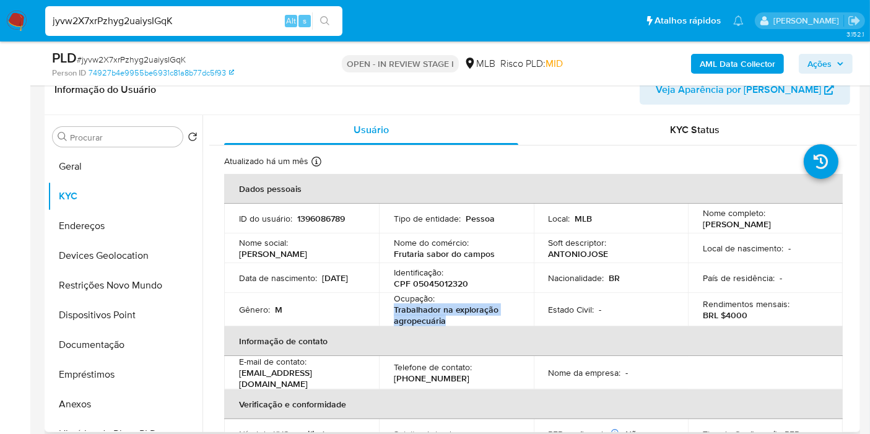
drag, startPoint x: 451, startPoint y: 322, endPoint x: 390, endPoint y: 308, distance: 62.2
click at [390, 308] on td "Ocupação : Trabalhador na exploração agropecuária" at bounding box center [456, 309] width 155 height 33
copy p "Trabalhador na exploração agropecuária"
click at [727, 223] on p "Antonio Jose de Sousa Pereira" at bounding box center [736, 223] width 68 height 11
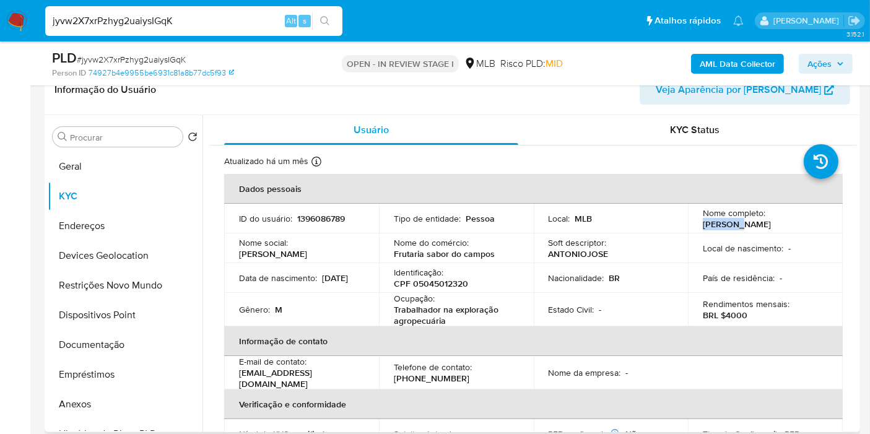
click at [727, 223] on p "Antonio Jose de Sousa Pereira" at bounding box center [736, 223] width 68 height 11
click at [810, 264] on td "País de residência : -" at bounding box center [765, 278] width 155 height 30
drag, startPoint x: 821, startPoint y: 220, endPoint x: 701, endPoint y: 222, distance: 120.1
click at [702, 222] on div "Nome completo : Antonio Jose de Sousa Pereira" at bounding box center [764, 218] width 125 height 22
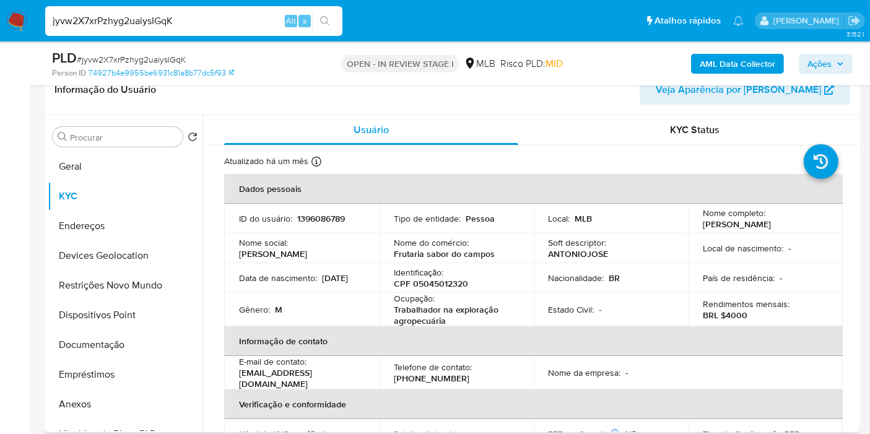
copy p "Antonio Jose de Sousa Pereira"
click at [433, 280] on p "CPF 05045012320" at bounding box center [431, 283] width 74 height 11
copy p "05045012320"
drag, startPoint x: 283, startPoint y: 290, endPoint x: 238, endPoint y: 286, distance: 44.7
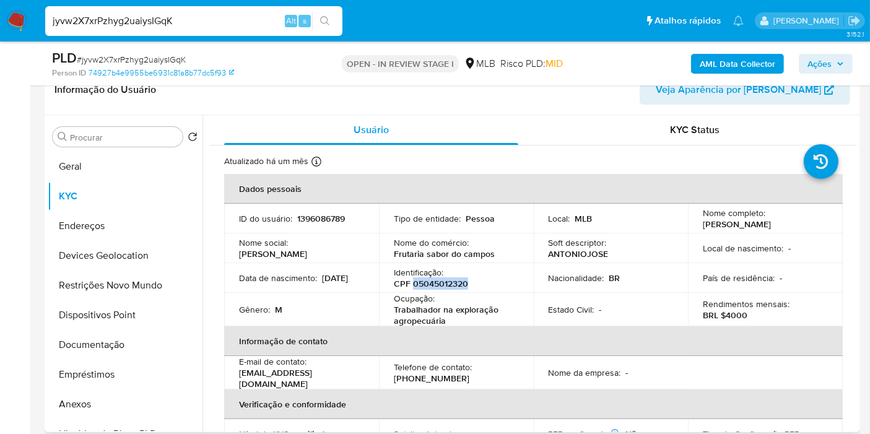
click at [238, 286] on td "Data de nascimento : 16/11/1990" at bounding box center [301, 278] width 155 height 30
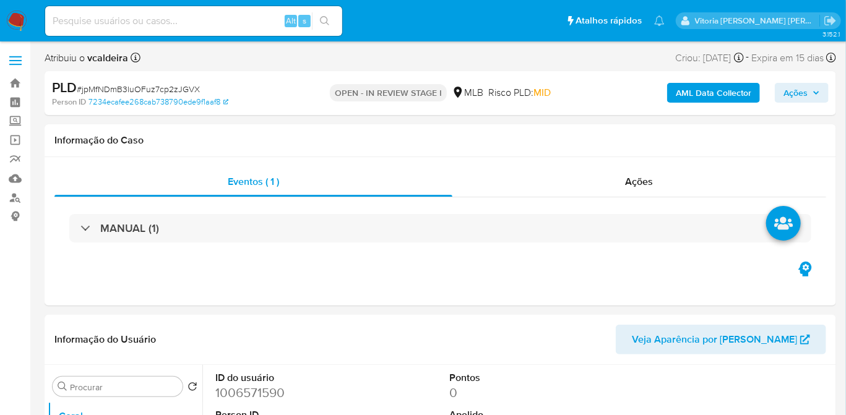
select select "10"
